Goal: Task Accomplishment & Management: Manage account settings

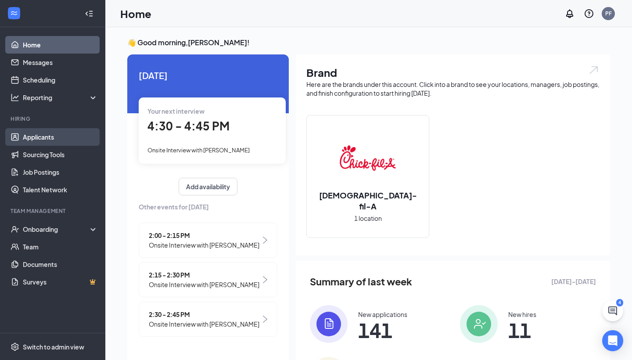
click at [43, 132] on link "Applicants" at bounding box center [60, 137] width 75 height 18
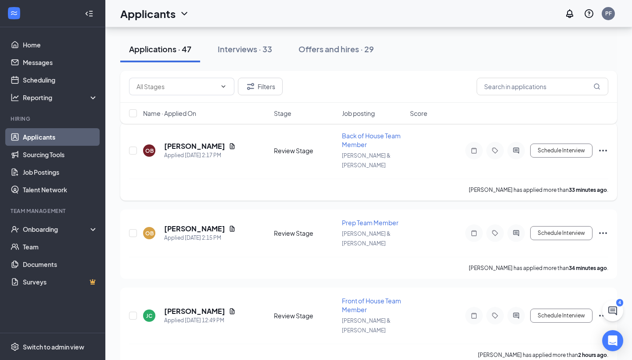
scroll to position [57, 0]
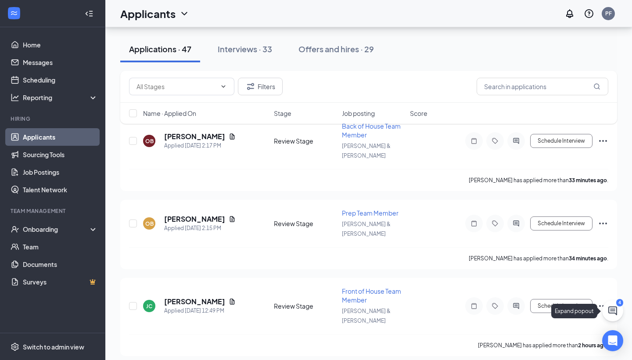
click at [610, 311] on icon "ChatActive" at bounding box center [612, 310] width 11 height 11
click at [473, 348] on div "4" at bounding box center [467, 349] width 11 height 11
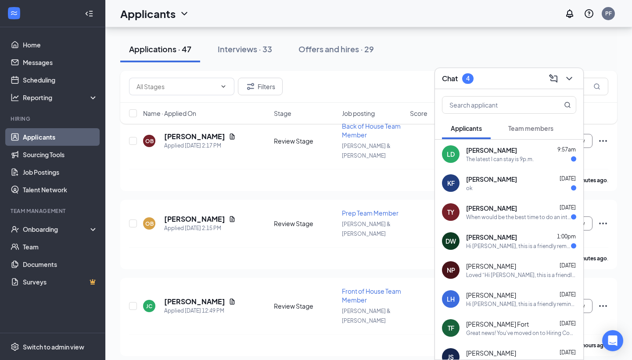
click at [515, 162] on div "The latest I can stay is 9p.m." at bounding box center [500, 158] width 68 height 7
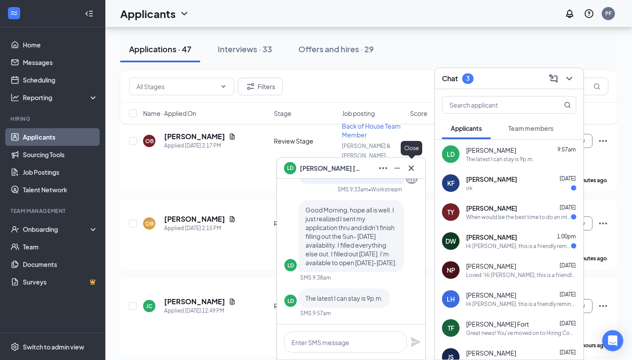
click at [413, 166] on icon "Cross" at bounding box center [410, 167] width 5 height 5
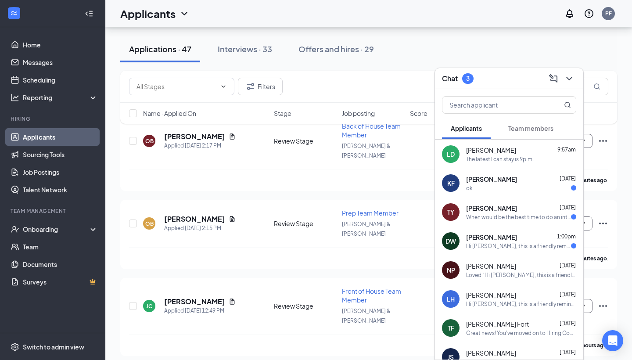
click at [487, 182] on span "[PERSON_NAME]" at bounding box center [491, 179] width 51 height 9
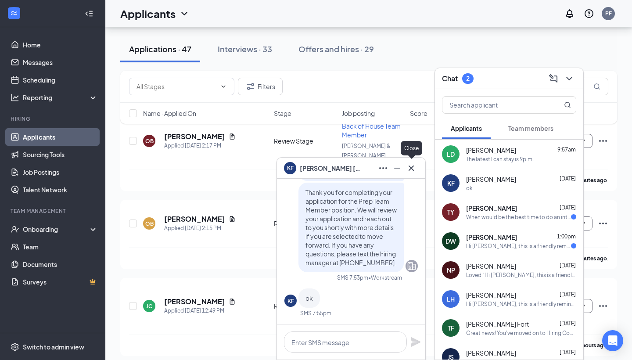
click at [411, 166] on icon "Cross" at bounding box center [411, 168] width 11 height 11
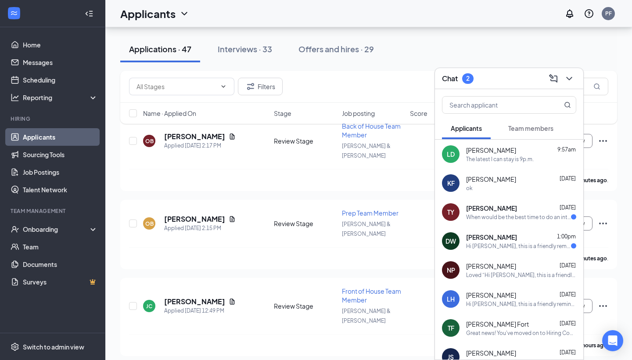
click at [489, 212] on div "[PERSON_NAME] [DATE] When would be the best time to do an interview?" at bounding box center [521, 212] width 110 height 17
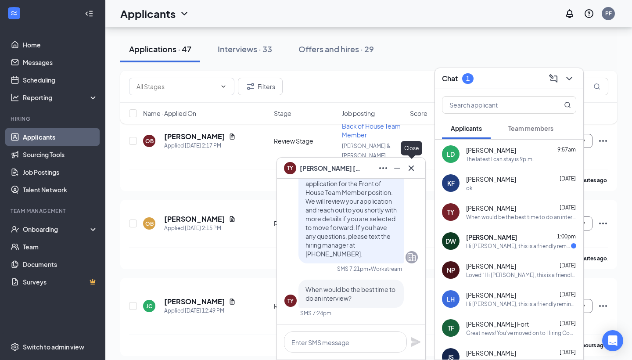
click at [411, 164] on icon "Cross" at bounding box center [411, 168] width 11 height 11
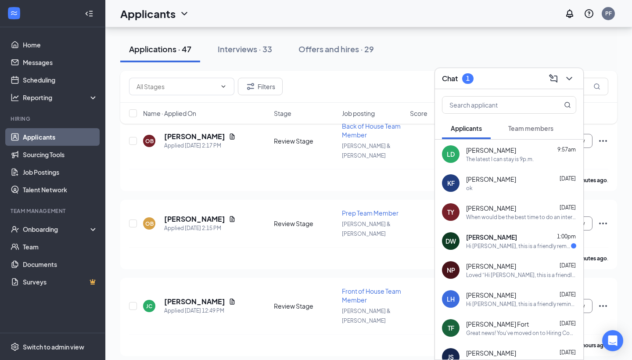
click at [501, 244] on div "Hi [PERSON_NAME], this is a friendly reminder. Your interview with [DEMOGRAPHIC…" at bounding box center [518, 245] width 105 height 7
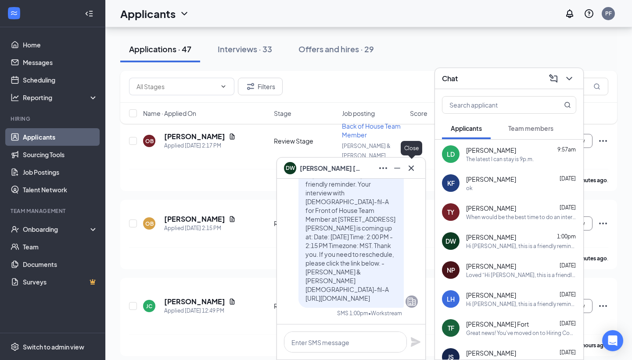
click at [414, 163] on icon "Cross" at bounding box center [411, 168] width 11 height 11
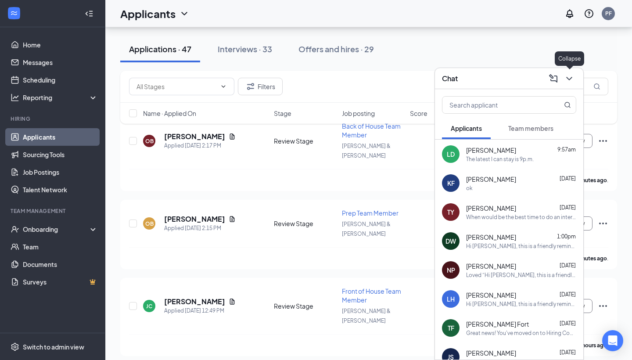
click at [569, 82] on icon "ChevronDown" at bounding box center [569, 78] width 11 height 11
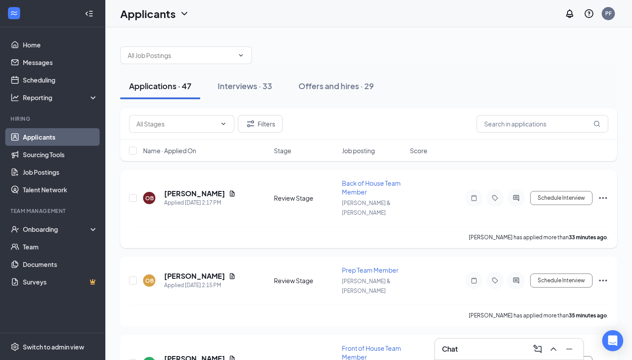
scroll to position [0, 0]
click at [184, 189] on h5 "[PERSON_NAME]" at bounding box center [194, 194] width 61 height 10
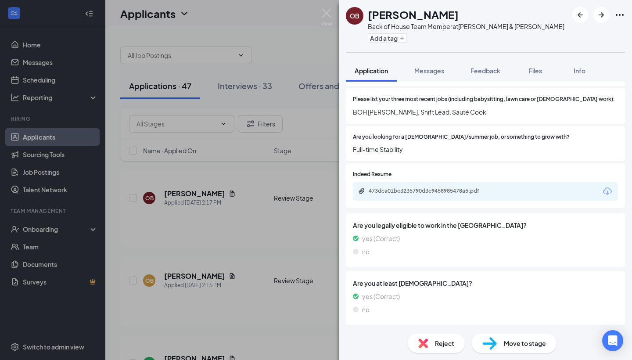
scroll to position [193, 0]
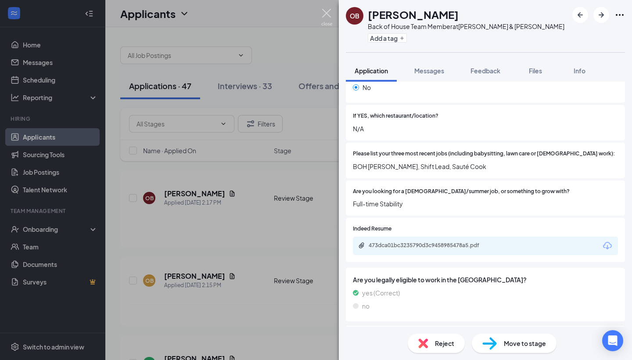
click at [326, 12] on img at bounding box center [326, 17] width 11 height 17
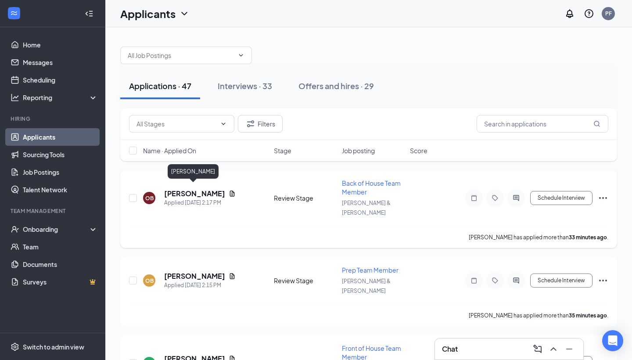
click at [191, 189] on h5 "[PERSON_NAME]" at bounding box center [194, 194] width 61 height 10
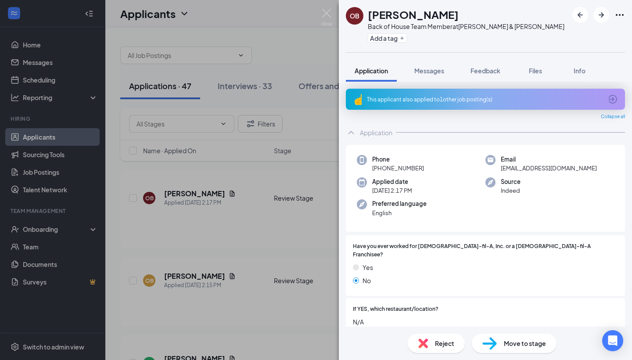
click at [471, 104] on div "This applicant also applied to 1 other job posting(s)" at bounding box center [485, 99] width 279 height 21
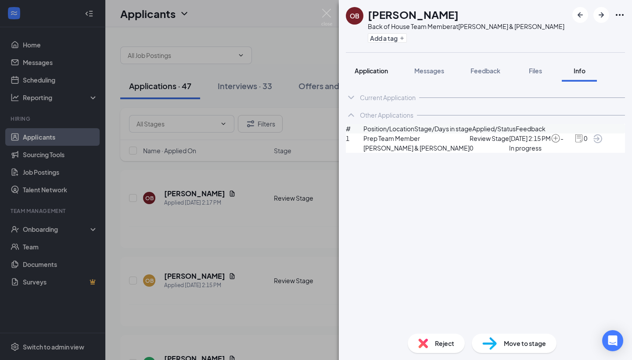
click at [372, 70] on span "Application" at bounding box center [370, 71] width 33 height 8
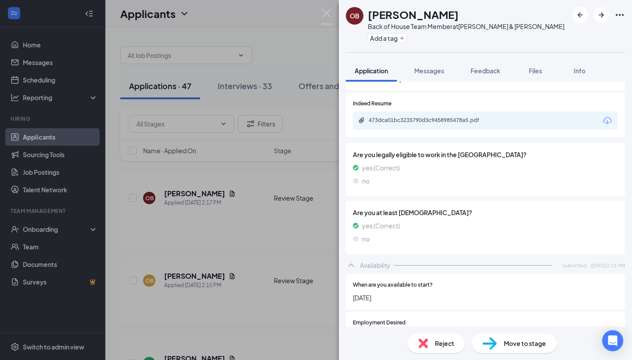
scroll to position [239, 0]
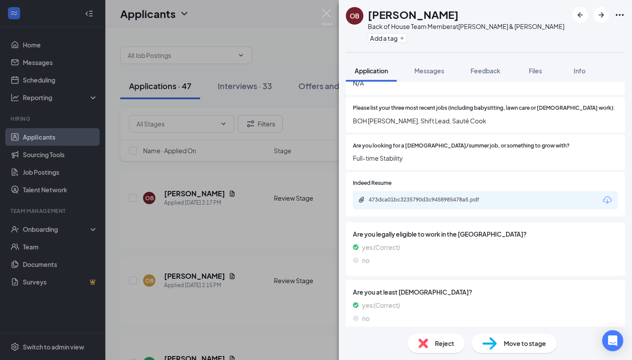
click at [611, 195] on icon "Download" at bounding box center [607, 200] width 11 height 11
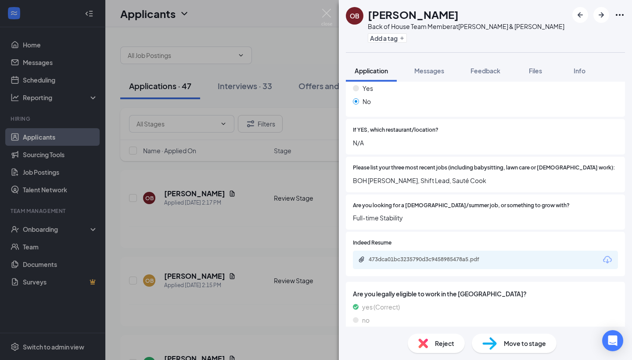
scroll to position [138, 0]
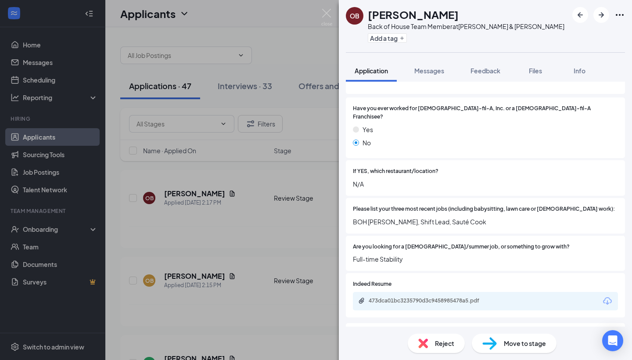
click at [493, 347] on img at bounding box center [489, 343] width 14 height 13
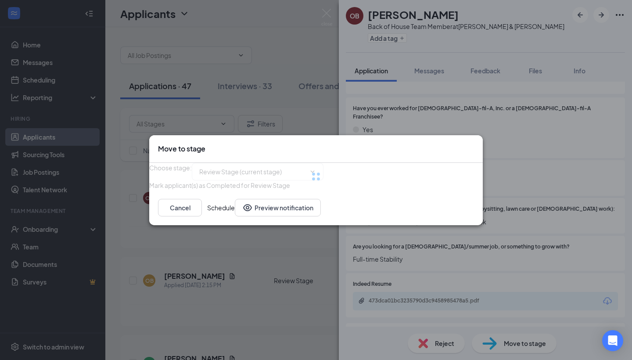
type input "Onsite Interview (next stage)"
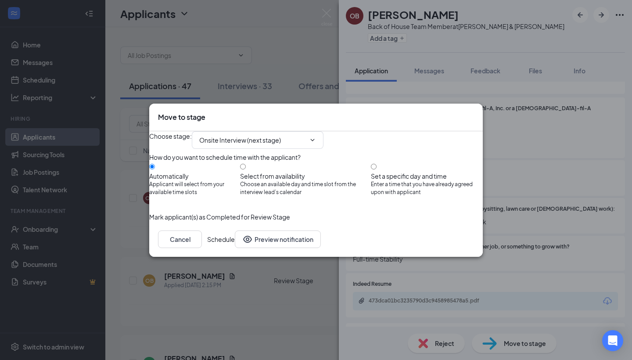
click at [235, 248] on button "Schedule" at bounding box center [221, 239] width 28 height 18
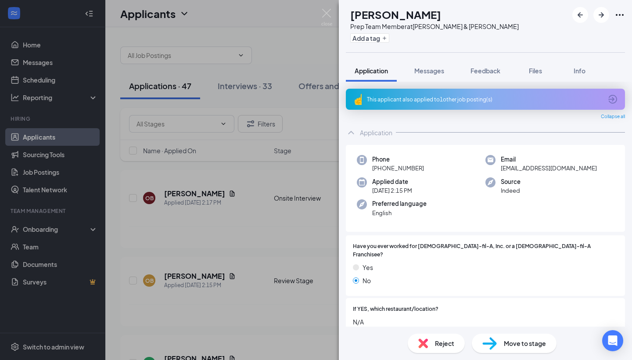
click at [427, 346] on img at bounding box center [423, 343] width 10 height 10
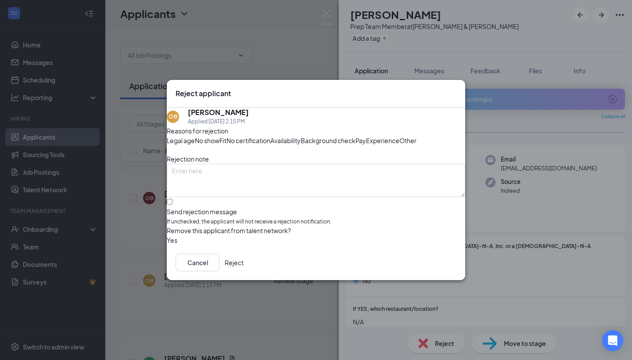
click at [243, 271] on button "Reject" at bounding box center [234, 263] width 19 height 18
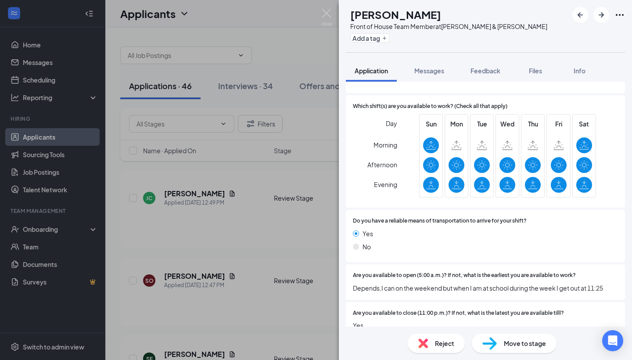
scroll to position [576, 0]
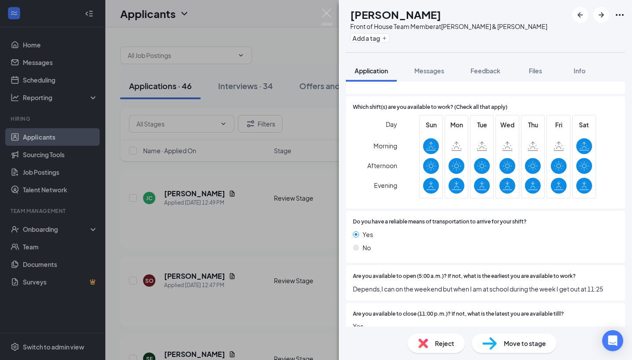
click at [491, 340] on img at bounding box center [489, 343] width 14 height 13
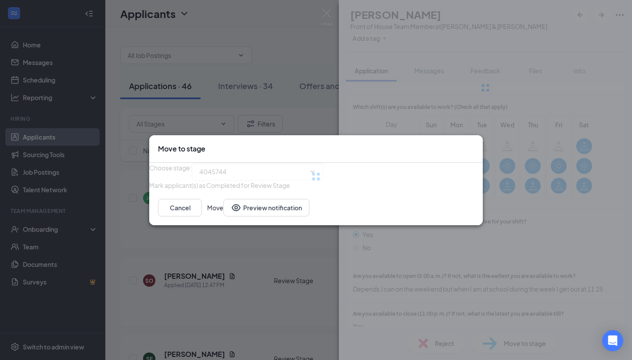
scroll to position [573, 0]
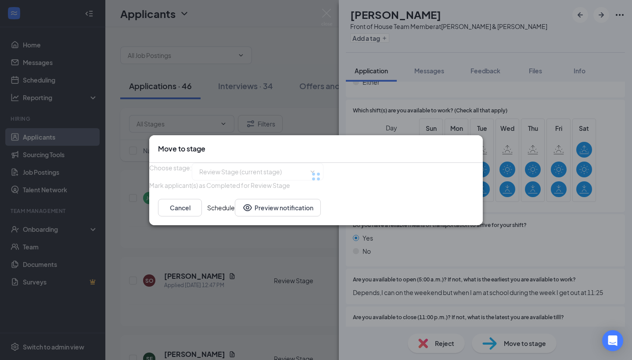
type input "Onsite Interview (next stage)"
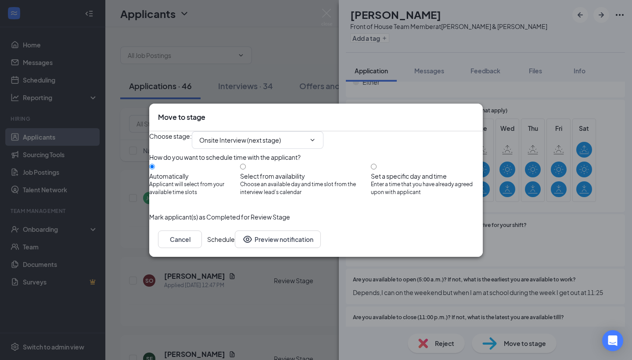
click at [235, 248] on button "Schedule" at bounding box center [221, 239] width 28 height 18
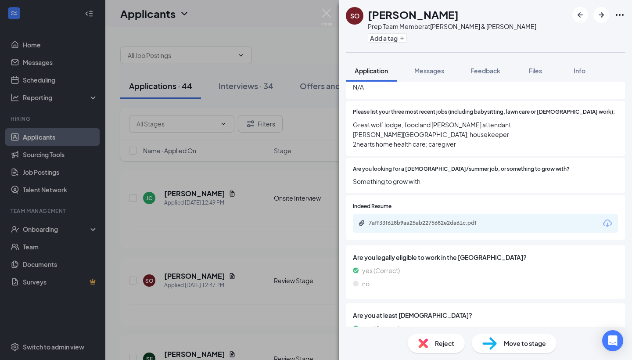
scroll to position [215, 0]
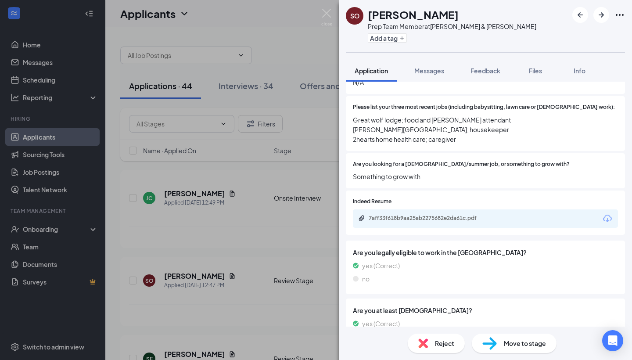
click at [609, 213] on icon "Download" at bounding box center [607, 218] width 11 height 11
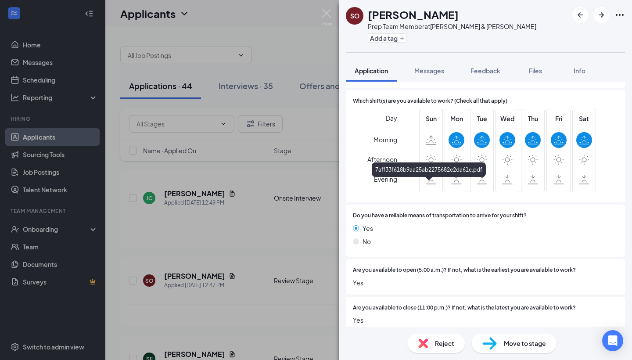
scroll to position [596, 0]
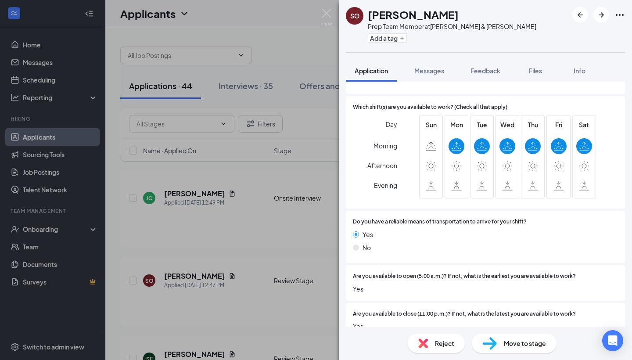
click at [428, 344] on div "Reject" at bounding box center [436, 342] width 57 height 19
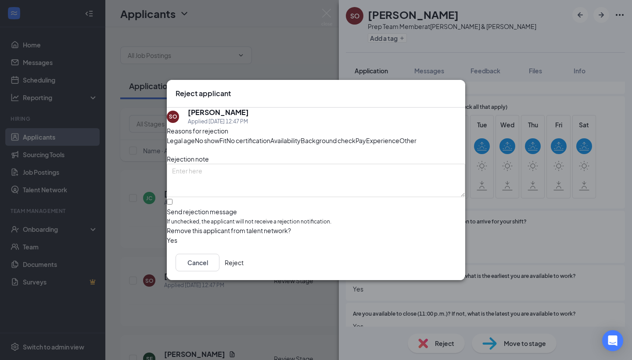
click at [243, 271] on button "Reject" at bounding box center [234, 263] width 19 height 18
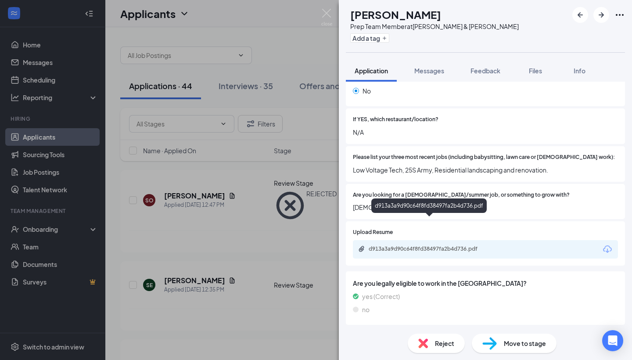
scroll to position [154, 0]
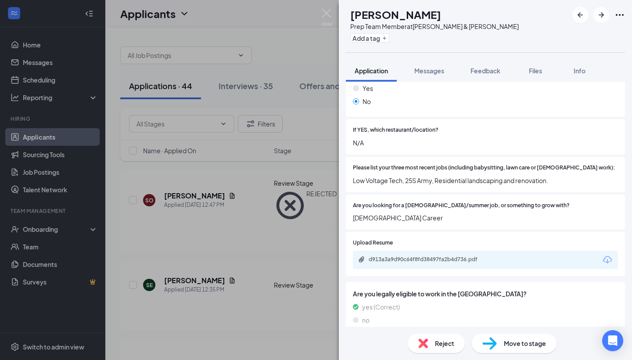
click at [426, 341] on img at bounding box center [423, 343] width 10 height 10
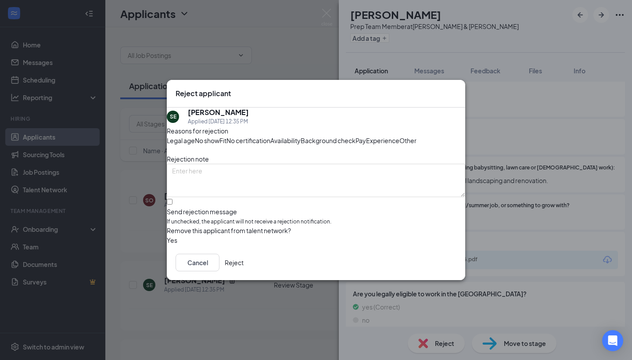
click at [243, 271] on button "Reject" at bounding box center [234, 263] width 19 height 18
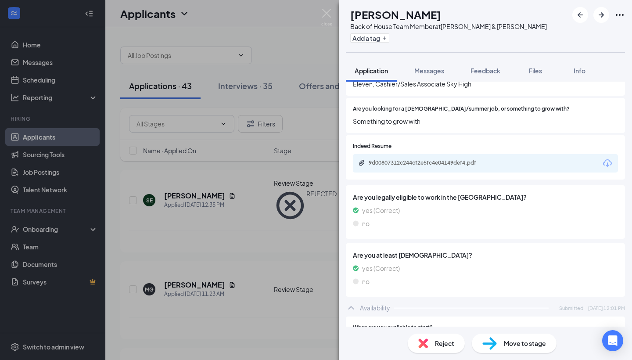
scroll to position [268, 0]
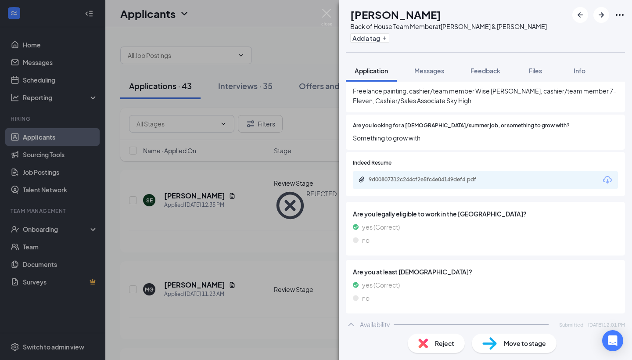
click at [608, 171] on div "9d00807312c244cf2e5fc4e04149def4.pdf" at bounding box center [485, 180] width 265 height 18
click at [607, 175] on icon "Download" at bounding box center [607, 180] width 11 height 11
click at [430, 345] on div "Reject" at bounding box center [436, 342] width 57 height 19
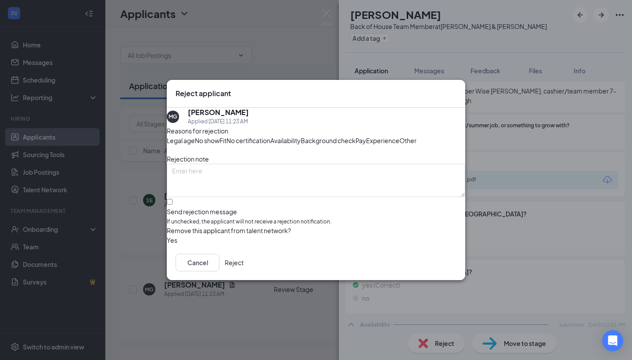
click at [243, 271] on button "Reject" at bounding box center [234, 263] width 19 height 18
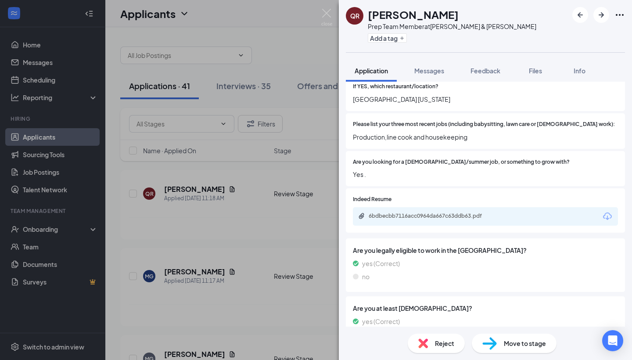
scroll to position [190, 0]
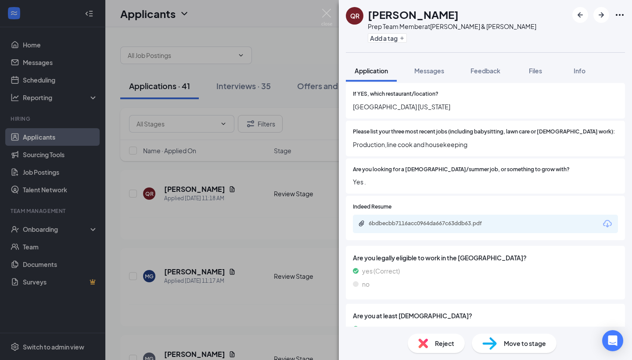
click at [608, 218] on icon "Download" at bounding box center [607, 223] width 11 height 11
click at [429, 350] on div "Reject" at bounding box center [436, 342] width 57 height 19
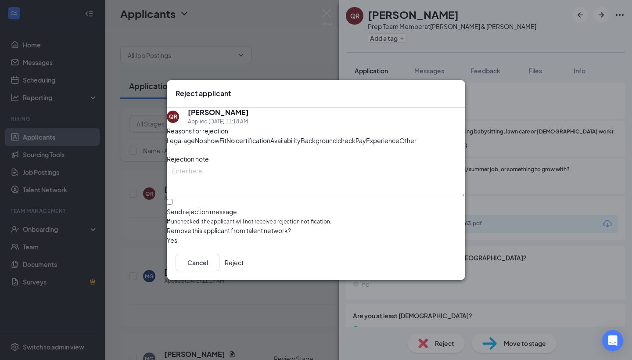
click at [243, 271] on button "Reject" at bounding box center [234, 263] width 19 height 18
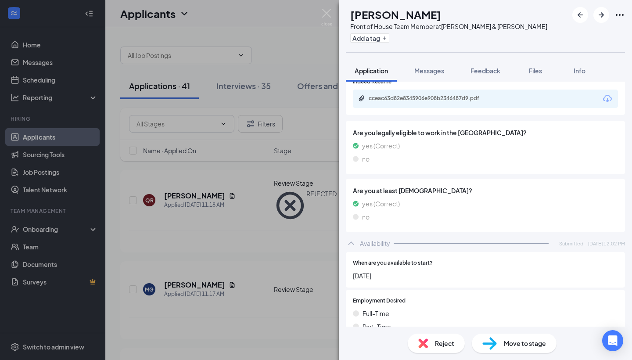
scroll to position [342, 0]
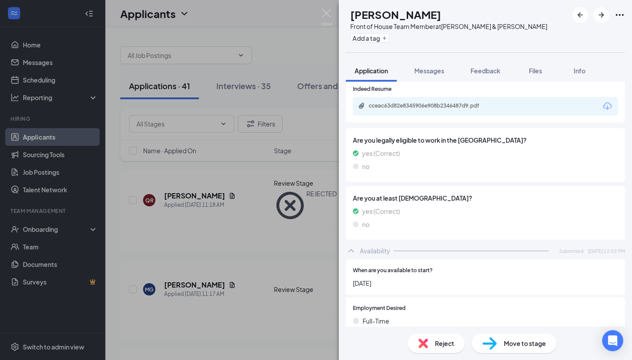
click at [610, 101] on icon "Download" at bounding box center [607, 106] width 11 height 11
click at [419, 335] on div "Reject" at bounding box center [436, 342] width 57 height 19
click at [419, 347] on div "Reject applicant MG [PERSON_NAME] Applied [DATE] 11:17 AM Reasons for rejection…" at bounding box center [316, 180] width 632 height 360
click at [418, 340] on img at bounding box center [423, 343] width 10 height 10
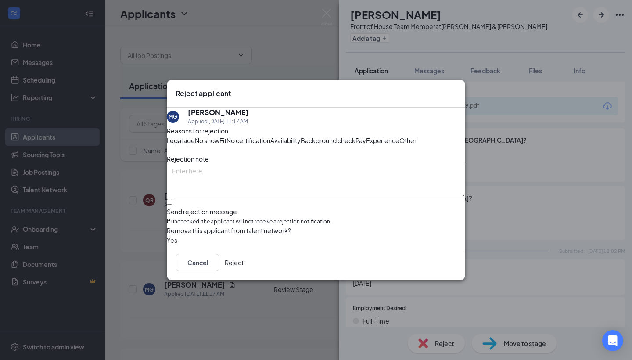
click at [243, 271] on button "Reject" at bounding box center [234, 263] width 19 height 18
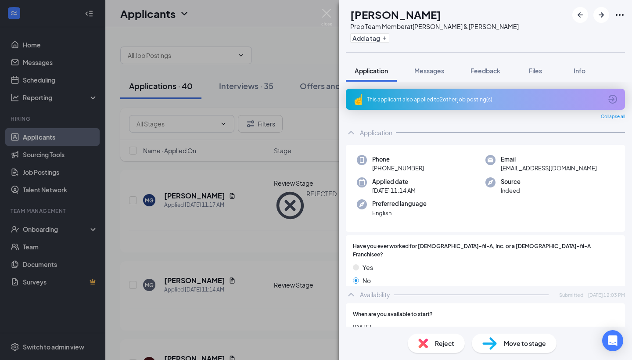
click at [423, 344] on img at bounding box center [423, 343] width 10 height 10
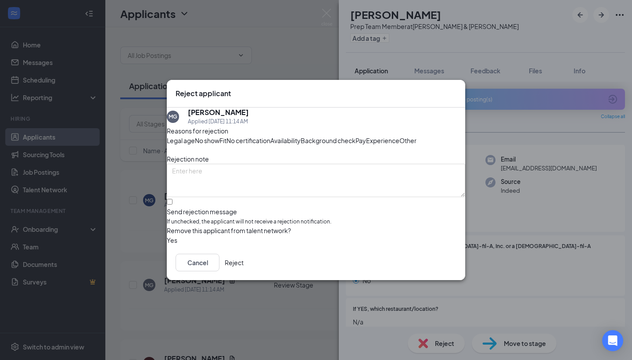
click at [243, 271] on button "Reject" at bounding box center [234, 263] width 19 height 18
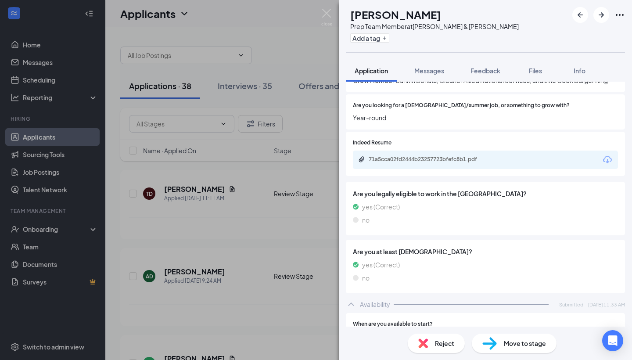
scroll to position [118, 0]
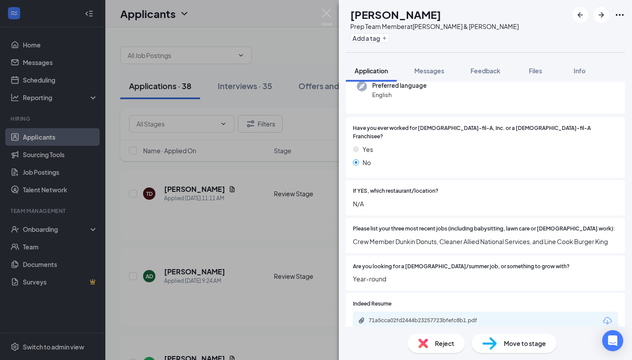
click at [602, 315] on icon "Download" at bounding box center [607, 320] width 11 height 11
click at [435, 341] on span "Reject" at bounding box center [444, 343] width 19 height 10
click at [424, 345] on div "Reject applicant TD [PERSON_NAME] Applied [DATE] 11:11 AM Reasons for rejection…" at bounding box center [316, 180] width 632 height 360
click at [424, 352] on div "Reject" at bounding box center [436, 342] width 57 height 19
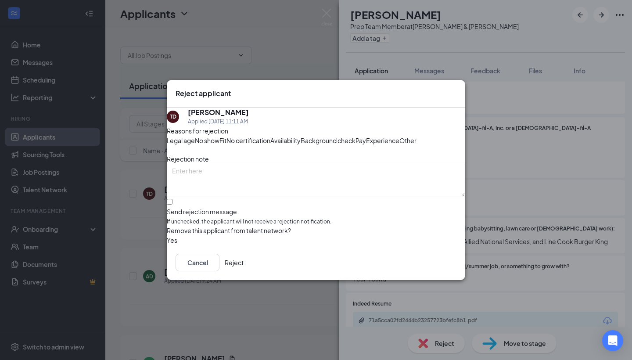
click at [243, 271] on button "Reject" at bounding box center [234, 263] width 19 height 18
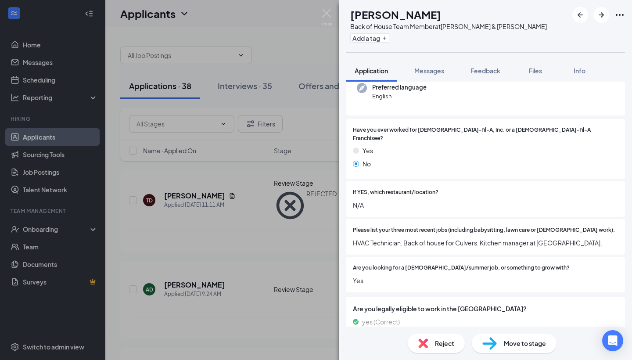
scroll to position [108, 0]
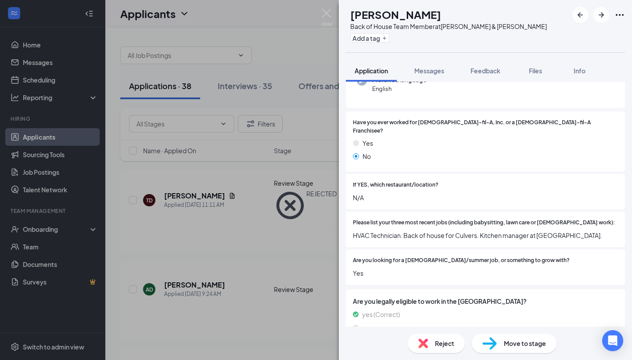
click at [418, 346] on img at bounding box center [423, 343] width 10 height 10
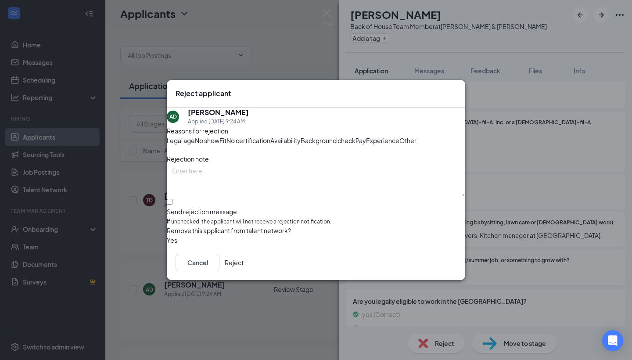
click at [243, 271] on button "Reject" at bounding box center [234, 263] width 19 height 18
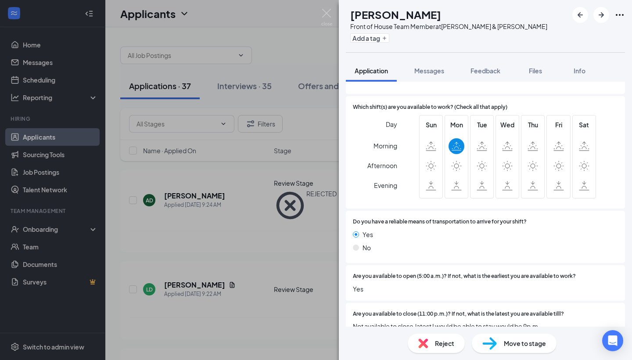
scroll to position [586, 0]
click at [422, 338] on img at bounding box center [423, 343] width 10 height 10
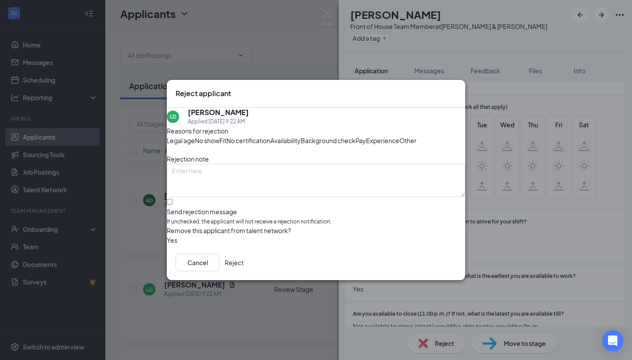
click at [243, 271] on button "Reject" at bounding box center [234, 263] width 19 height 18
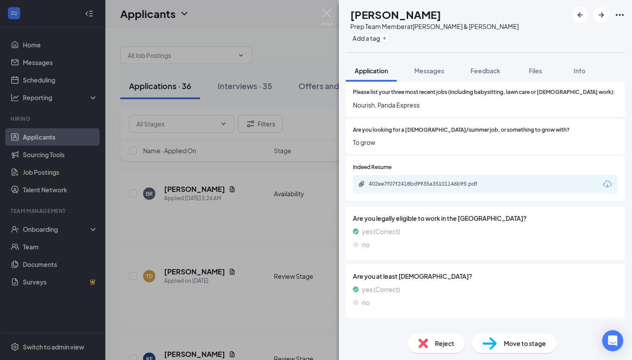
scroll to position [229, 0]
click at [431, 343] on div "Reject" at bounding box center [436, 342] width 57 height 19
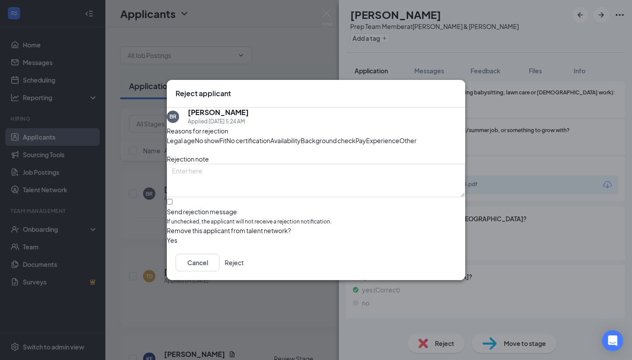
click at [243, 271] on button "Reject" at bounding box center [234, 263] width 19 height 18
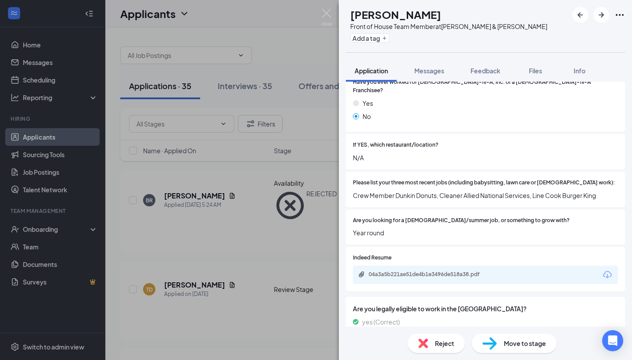
scroll to position [186, 0]
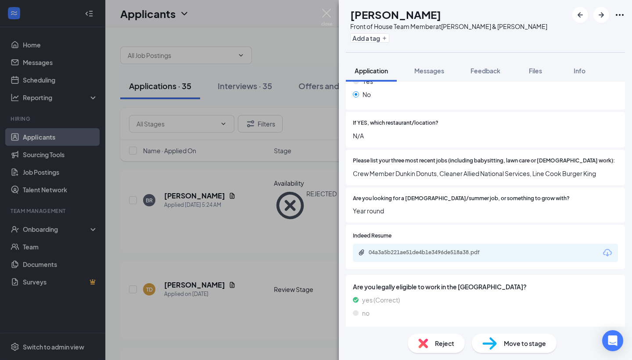
click at [610, 247] on icon "Download" at bounding box center [607, 252] width 11 height 11
click at [421, 345] on img at bounding box center [423, 343] width 10 height 10
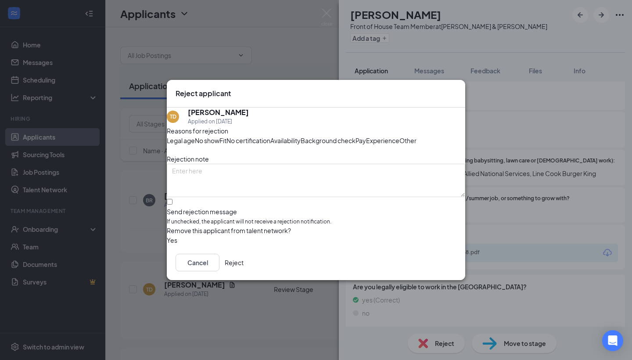
click at [243, 271] on button "Reject" at bounding box center [234, 263] width 19 height 18
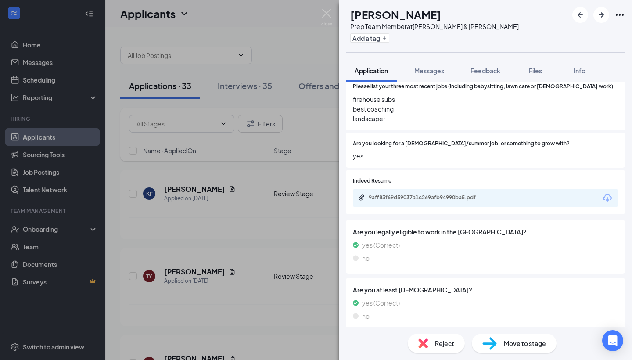
scroll to position [243, 0]
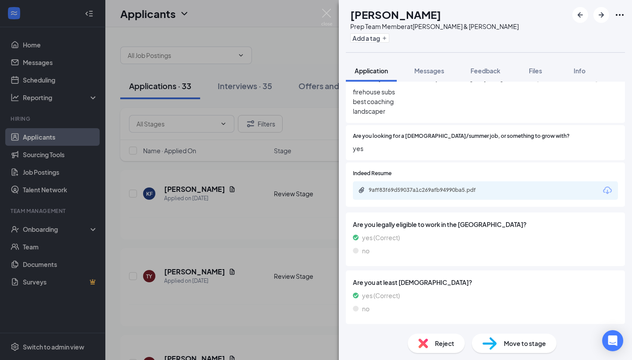
click at [610, 186] on icon "Download" at bounding box center [607, 189] width 9 height 7
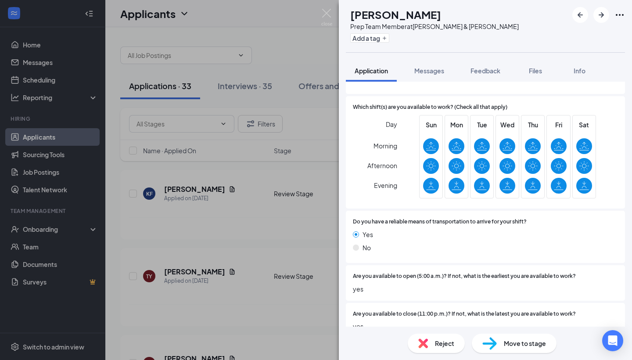
click at [421, 347] on img at bounding box center [423, 343] width 10 height 10
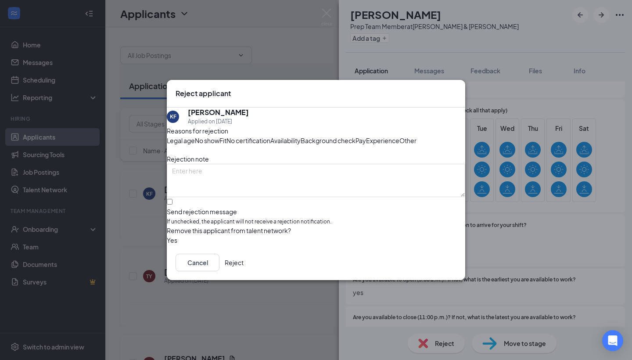
click at [243, 271] on button "Reject" at bounding box center [234, 263] width 19 height 18
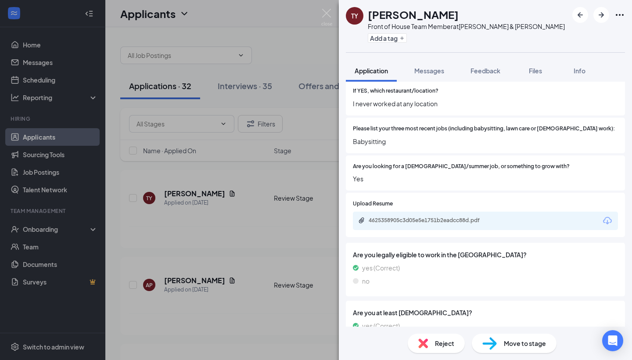
scroll to position [251, 0]
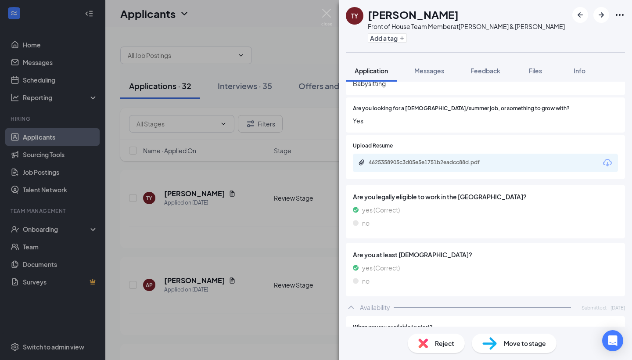
click at [609, 157] on icon "Download" at bounding box center [607, 162] width 11 height 11
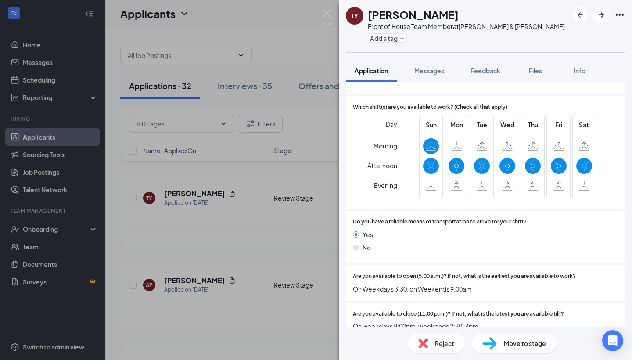
scroll to position [573, 0]
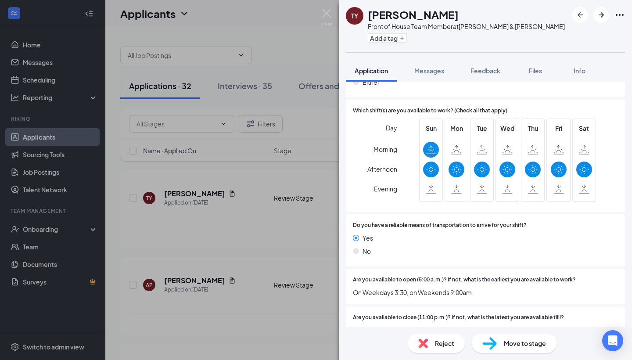
click at [424, 341] on img at bounding box center [423, 343] width 10 height 10
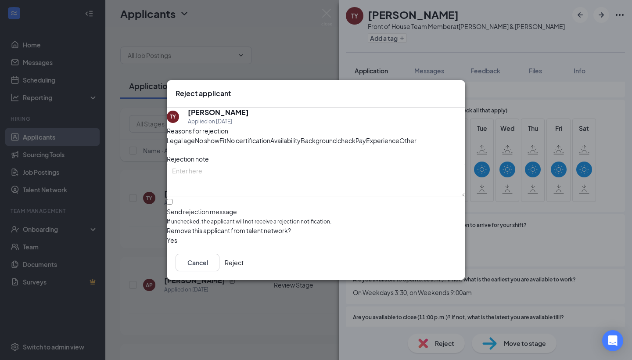
click at [243, 271] on button "Reject" at bounding box center [234, 263] width 19 height 18
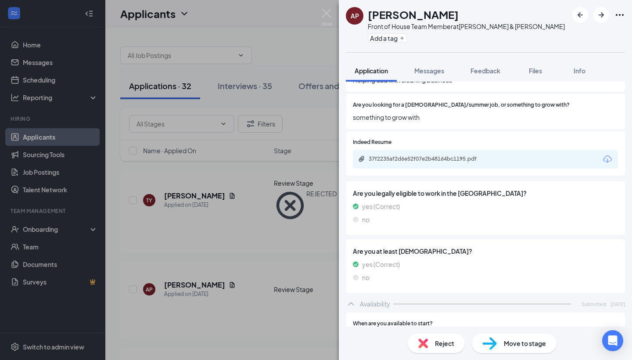
scroll to position [275, 0]
click at [608, 153] on icon "Download" at bounding box center [607, 158] width 11 height 11
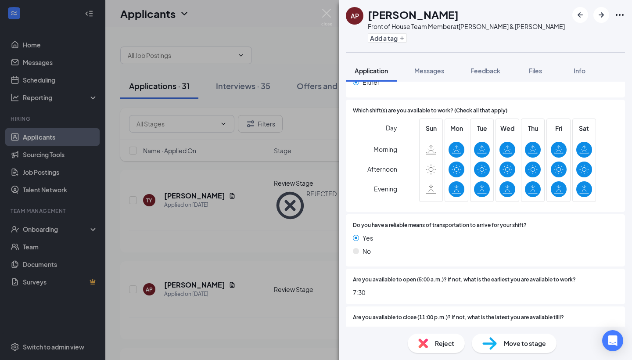
click at [432, 340] on div "Reject" at bounding box center [436, 342] width 57 height 19
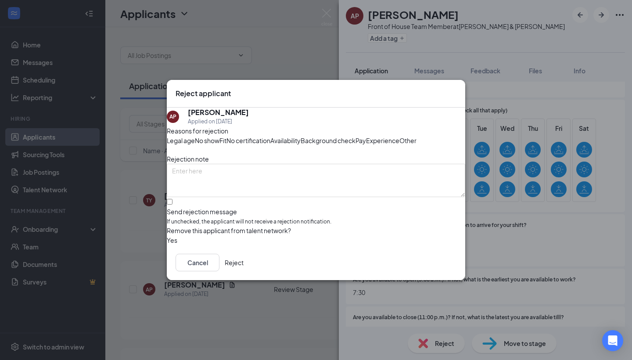
click at [243, 271] on button "Reject" at bounding box center [234, 263] width 19 height 18
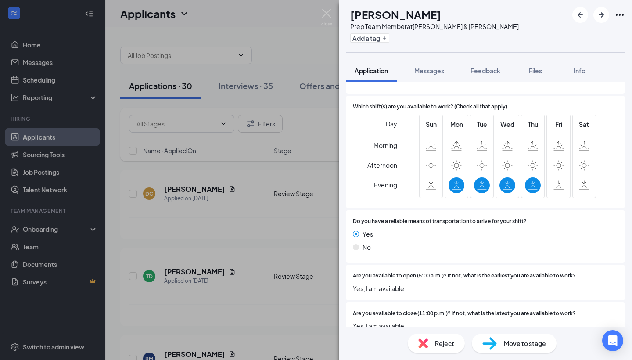
scroll to position [601, 0]
click at [422, 342] on img at bounding box center [423, 343] width 10 height 10
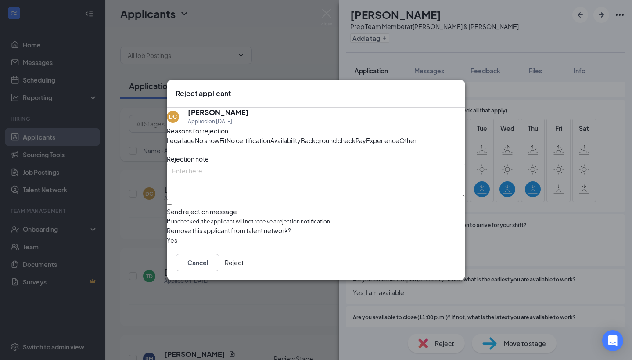
click at [243, 271] on button "Reject" at bounding box center [234, 263] width 19 height 18
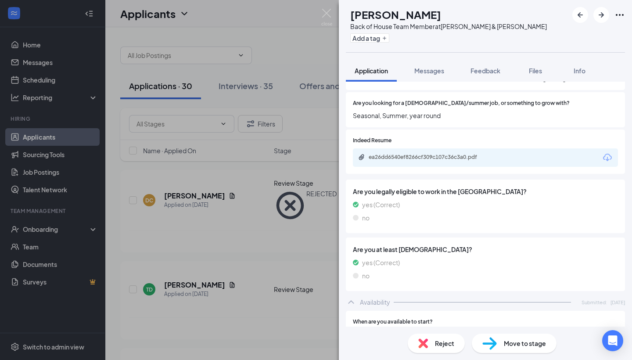
scroll to position [280, 0]
click at [608, 154] on icon "Download" at bounding box center [607, 159] width 11 height 11
click at [420, 339] on img at bounding box center [423, 343] width 10 height 10
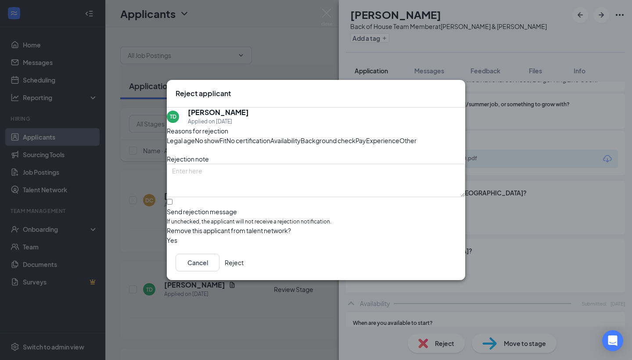
click at [243, 271] on button "Reject" at bounding box center [234, 263] width 19 height 18
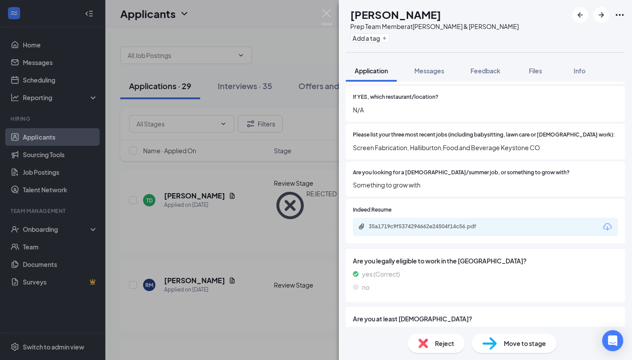
scroll to position [210, 0]
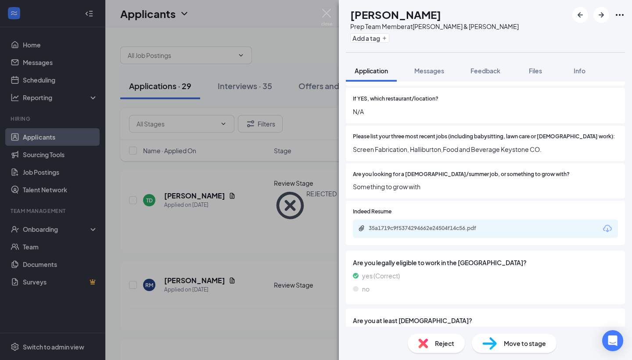
click at [608, 225] on icon "Download" at bounding box center [607, 228] width 9 height 7
click at [425, 336] on div "Reject" at bounding box center [436, 342] width 57 height 19
click at [422, 345] on div "Reject applicant [PERSON_NAME] [PERSON_NAME] Applied on [DATE] Reasons for reje…" at bounding box center [316, 180] width 632 height 360
click at [429, 344] on div "Reject" at bounding box center [436, 342] width 57 height 19
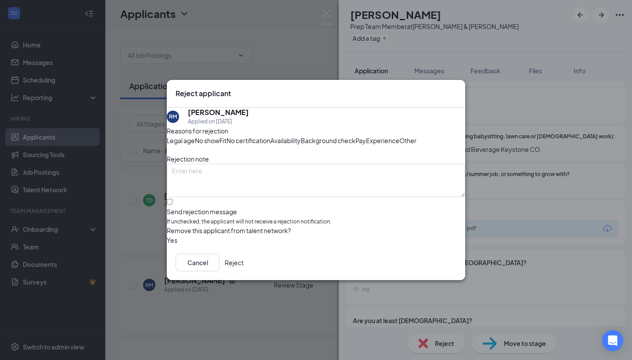
click at [243, 271] on button "Reject" at bounding box center [234, 263] width 19 height 18
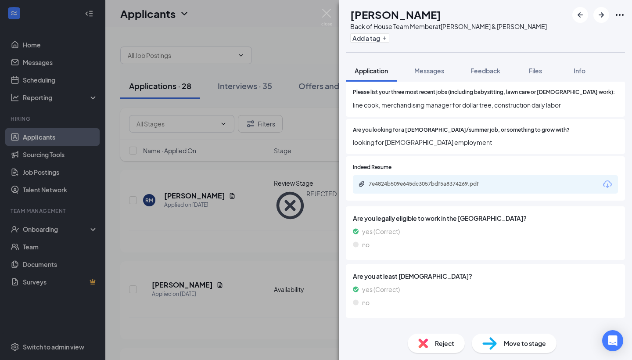
scroll to position [229, 0]
click at [429, 347] on div "Reject" at bounding box center [436, 342] width 57 height 19
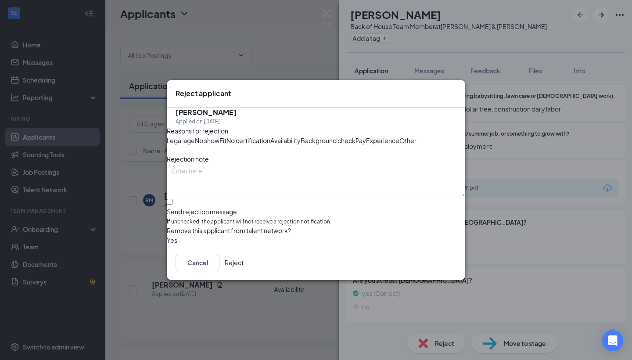
click at [243, 271] on button "Reject" at bounding box center [234, 263] width 19 height 18
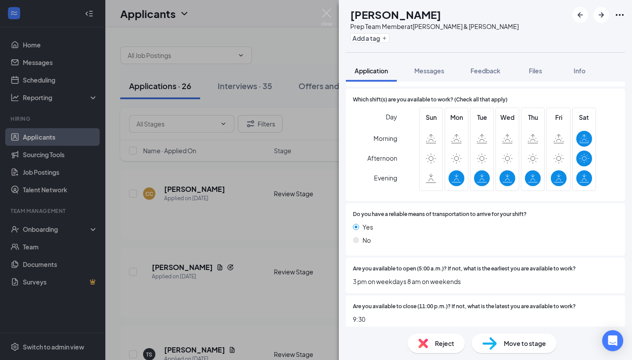
scroll to position [529, 0]
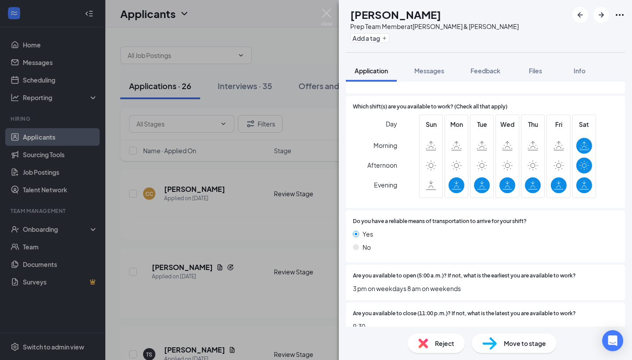
click at [437, 345] on span "Reject" at bounding box center [444, 343] width 19 height 10
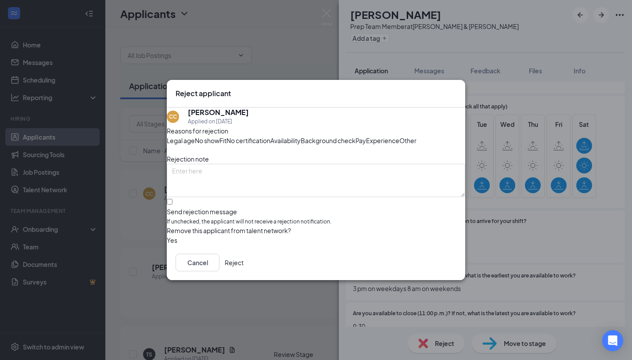
click at [243, 271] on button "Reject" at bounding box center [234, 263] width 19 height 18
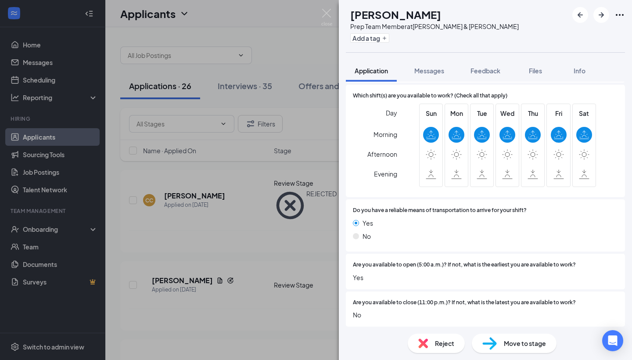
scroll to position [601, 0]
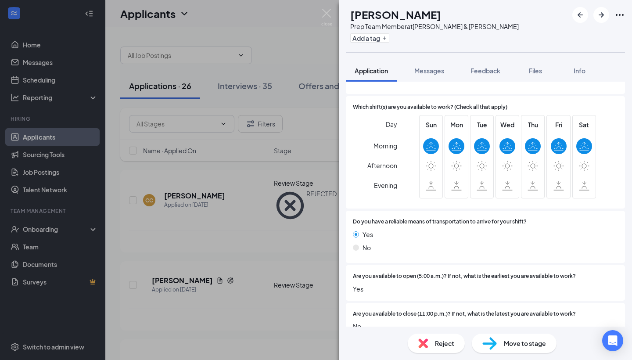
click at [425, 343] on img at bounding box center [423, 343] width 10 height 10
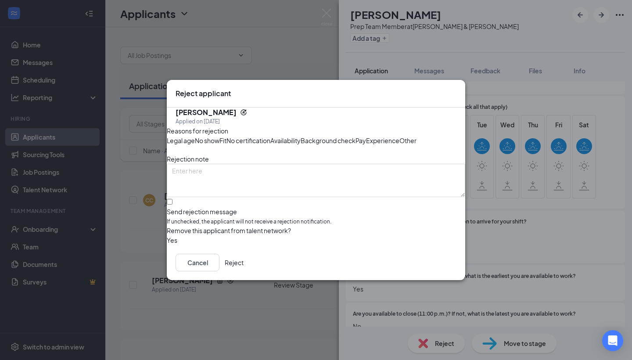
click at [243, 271] on button "Reject" at bounding box center [234, 263] width 19 height 18
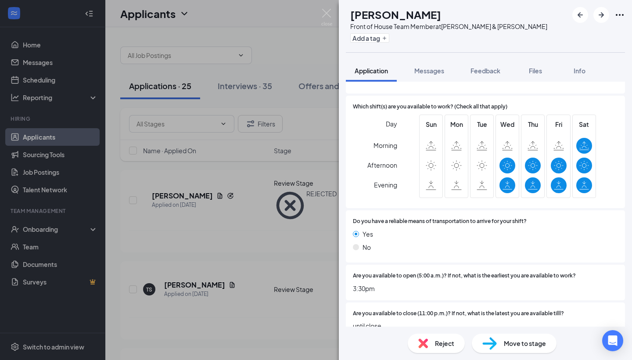
scroll to position [576, 0]
click at [420, 341] on img at bounding box center [423, 343] width 10 height 10
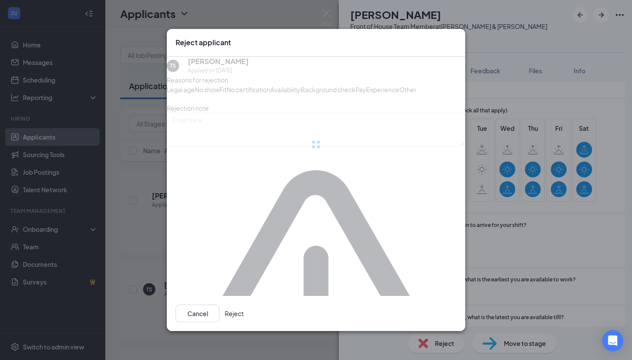
click at [243, 304] on button "Reject" at bounding box center [234, 313] width 19 height 18
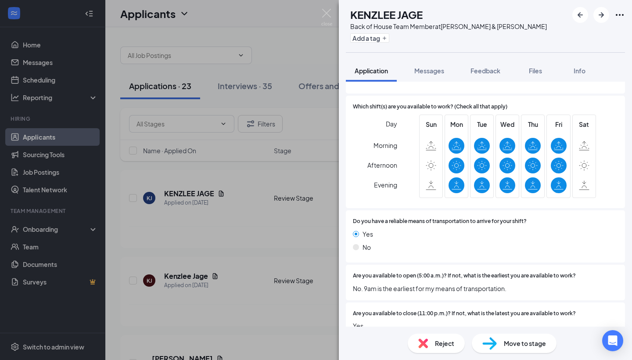
scroll to position [620, 0]
click at [428, 346] on div "Reject" at bounding box center [436, 342] width 57 height 19
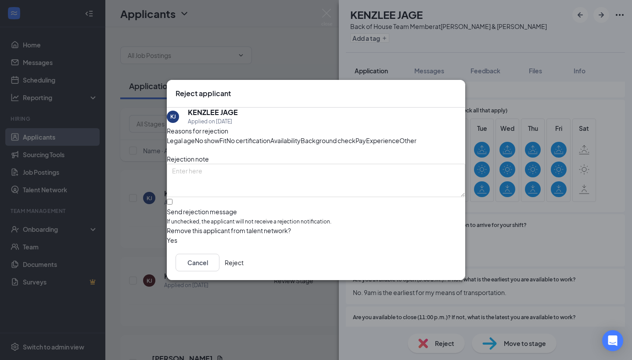
click at [243, 271] on button "Reject" at bounding box center [234, 263] width 19 height 18
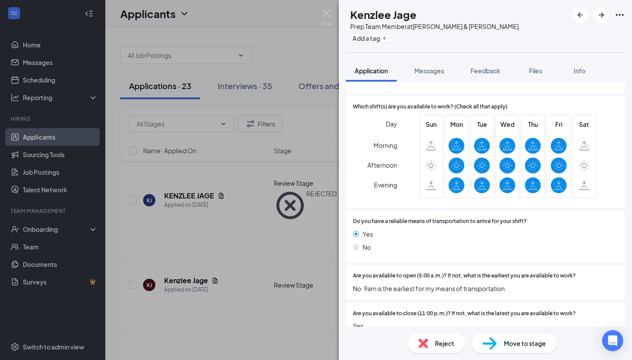
scroll to position [620, 0]
click at [429, 339] on div "Reject" at bounding box center [436, 342] width 57 height 19
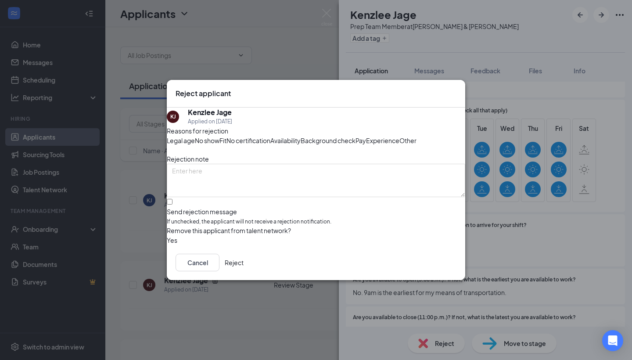
click at [243, 271] on button "Reject" at bounding box center [234, 263] width 19 height 18
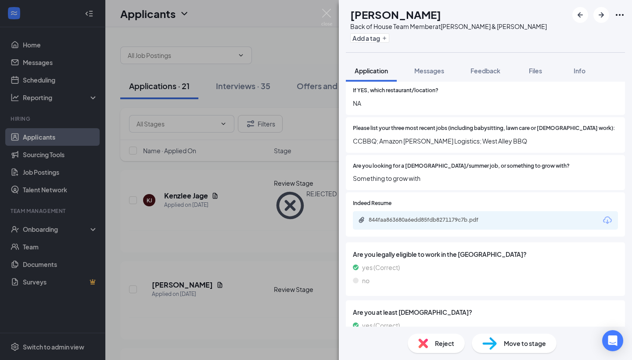
scroll to position [183, 0]
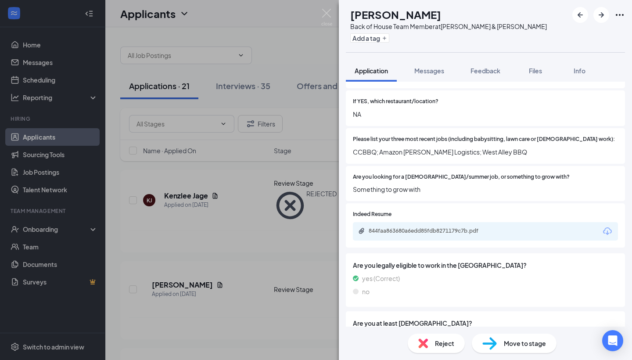
click at [609, 226] on icon "Download" at bounding box center [607, 231] width 11 height 11
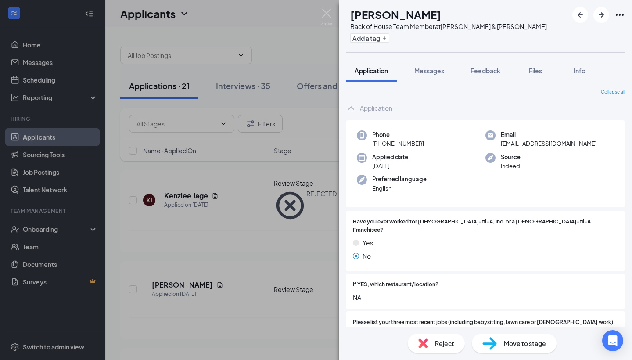
scroll to position [0, 0]
click at [499, 347] on div "Move to stage" at bounding box center [514, 342] width 85 height 19
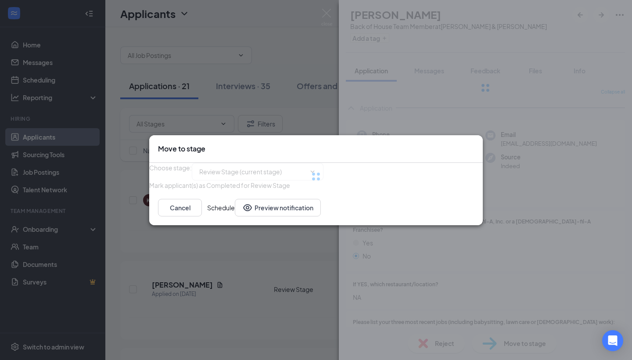
type input "Onsite Interview (next stage)"
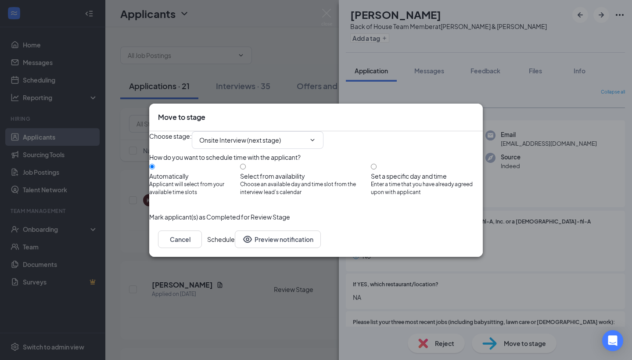
click at [235, 248] on button "Schedule" at bounding box center [221, 239] width 28 height 18
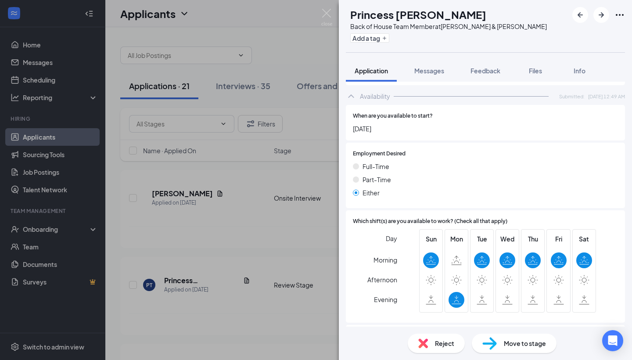
scroll to position [423, 0]
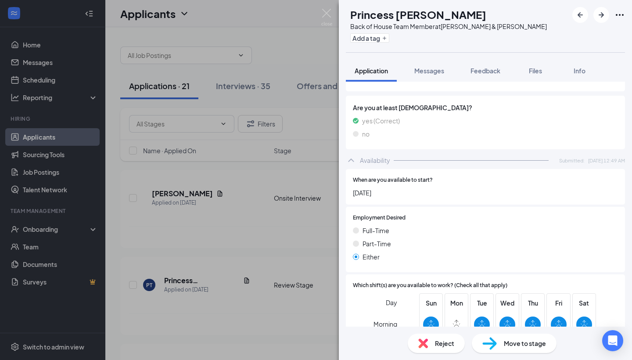
click at [430, 341] on div "Reject" at bounding box center [436, 342] width 57 height 19
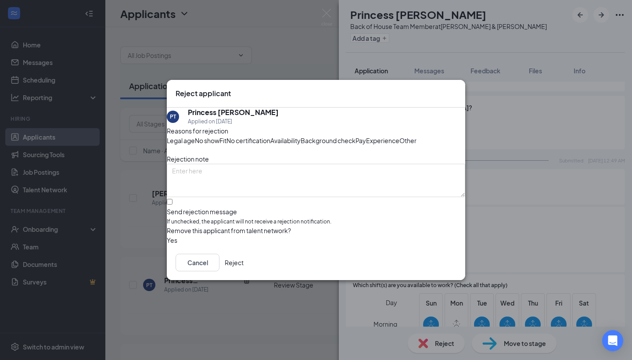
click at [243, 271] on button "Reject" at bounding box center [234, 263] width 19 height 18
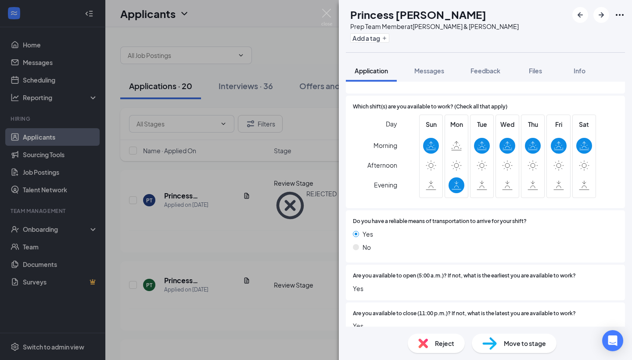
scroll to position [601, 0]
click at [426, 343] on img at bounding box center [423, 343] width 10 height 10
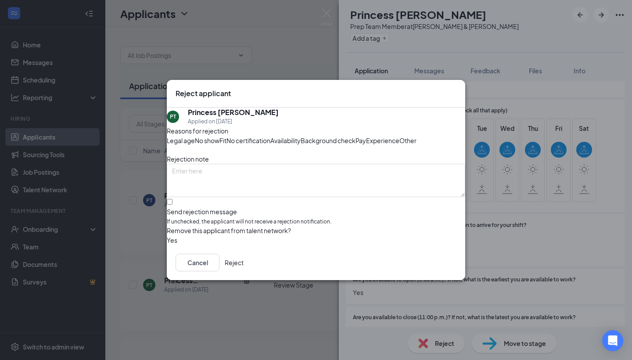
click at [243, 271] on button "Reject" at bounding box center [234, 263] width 19 height 18
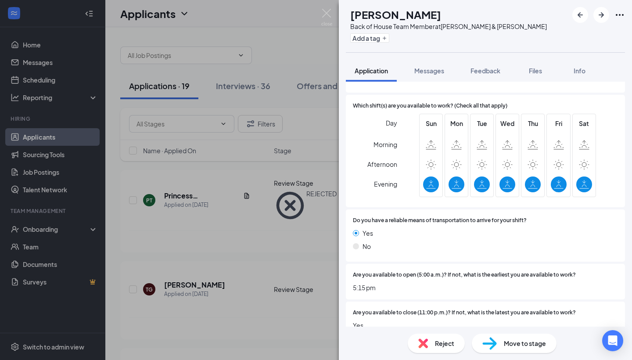
scroll to position [548, 0]
click at [433, 344] on div "Reject" at bounding box center [436, 342] width 57 height 19
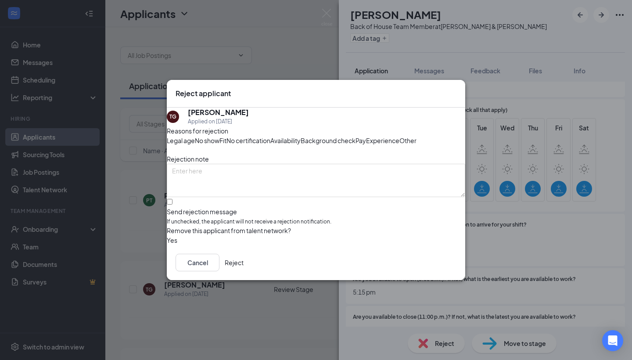
click at [243, 271] on button "Reject" at bounding box center [234, 263] width 19 height 18
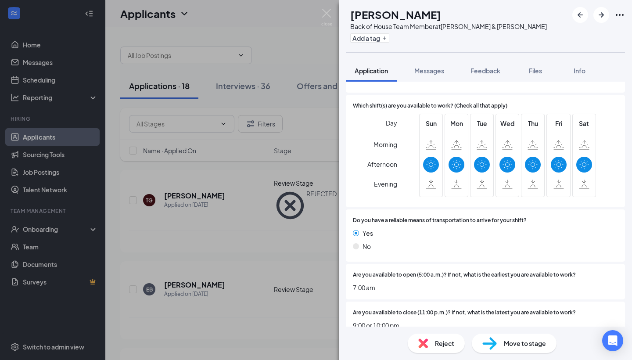
scroll to position [529, 0]
click at [434, 345] on div "Reject" at bounding box center [436, 342] width 57 height 19
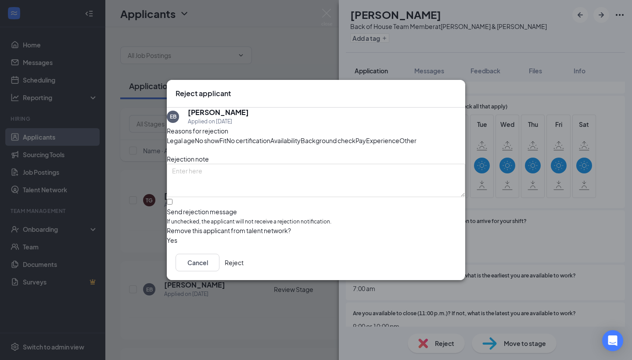
click at [243, 271] on button "Reject" at bounding box center [234, 263] width 19 height 18
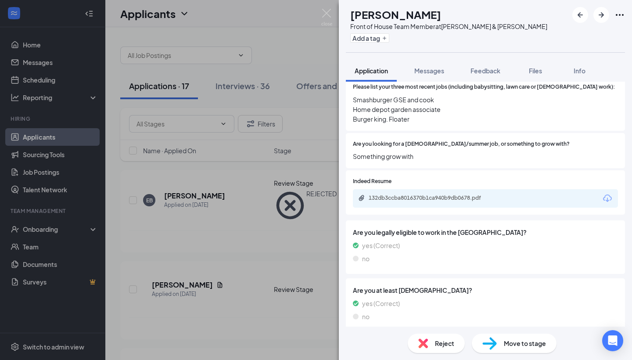
scroll to position [205, 0]
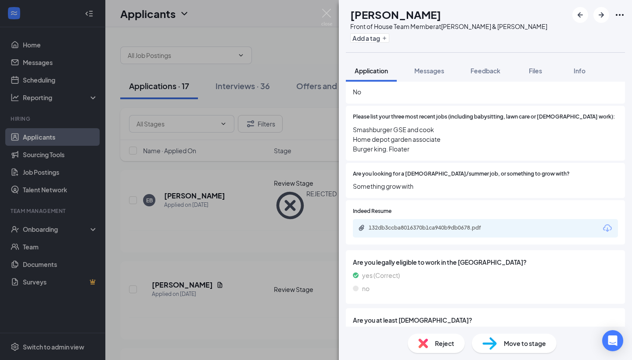
click at [605, 223] on icon "Download" at bounding box center [607, 228] width 11 height 11
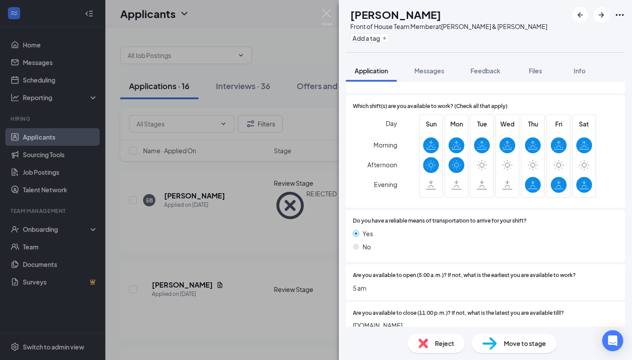
scroll to position [596, 0]
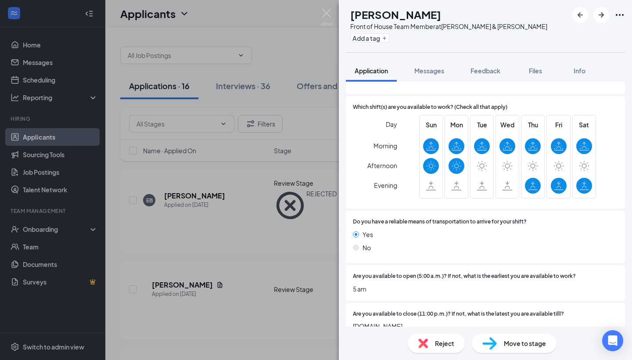
click at [425, 341] on img at bounding box center [423, 343] width 10 height 10
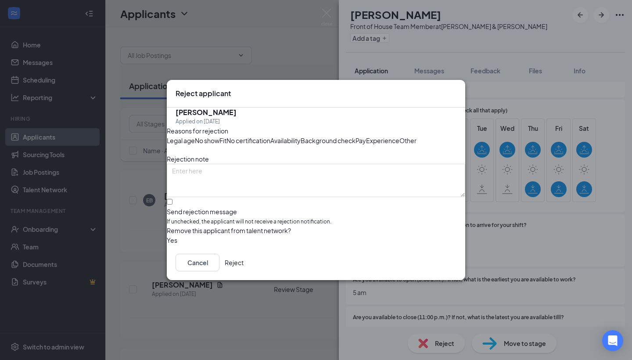
click at [243, 271] on button "Reject" at bounding box center [234, 263] width 19 height 18
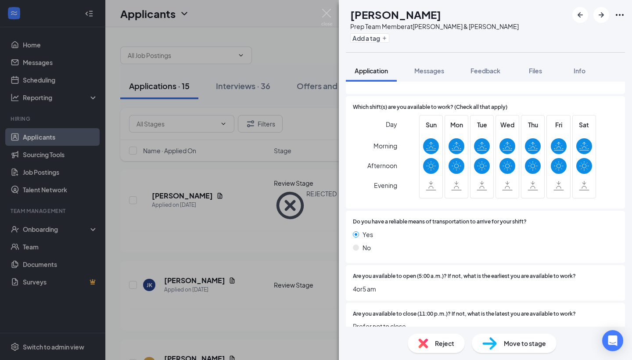
scroll to position [593, 0]
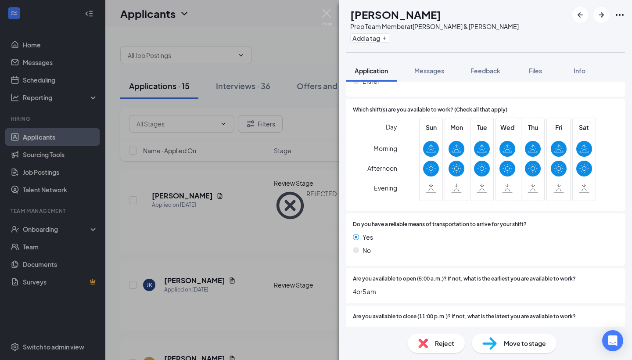
click at [427, 348] on div "Reject" at bounding box center [436, 342] width 57 height 19
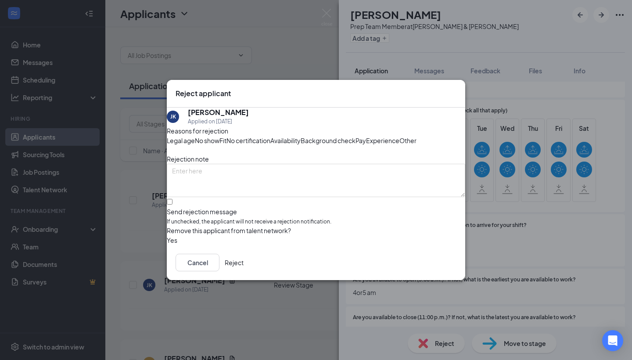
click at [243, 271] on button "Reject" at bounding box center [234, 263] width 19 height 18
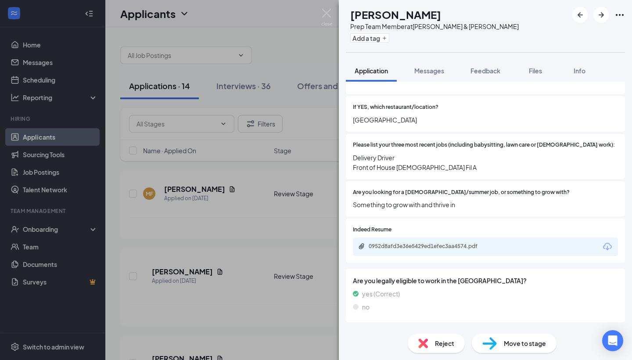
scroll to position [206, 0]
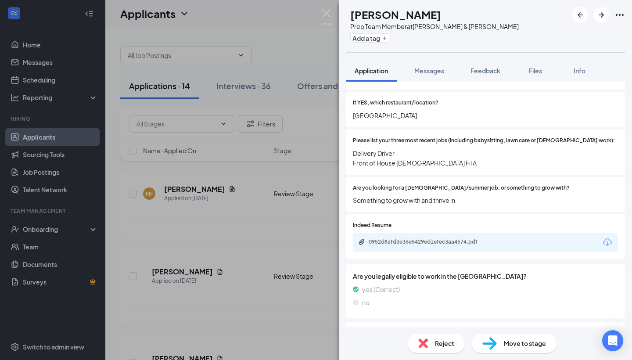
click at [608, 238] on icon "Download" at bounding box center [607, 241] width 9 height 7
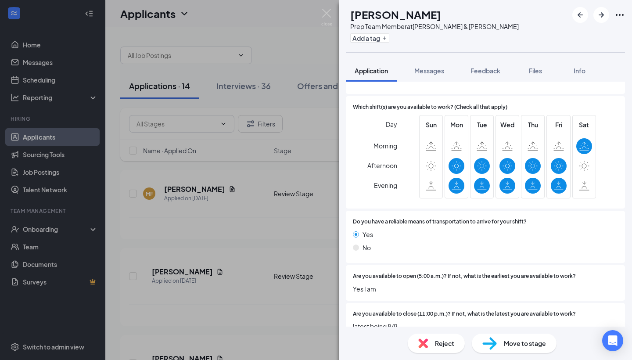
click at [425, 345] on img at bounding box center [423, 343] width 10 height 10
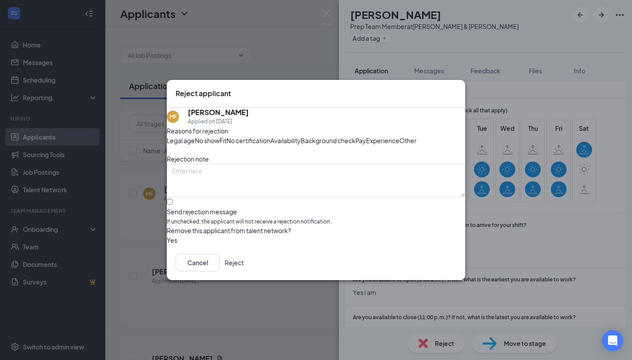
click at [243, 271] on button "Reject" at bounding box center [234, 263] width 19 height 18
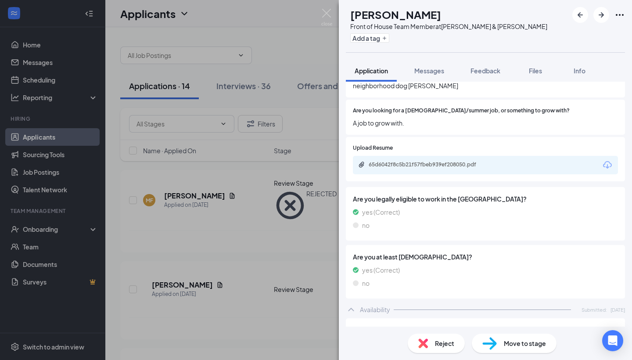
scroll to position [290, 0]
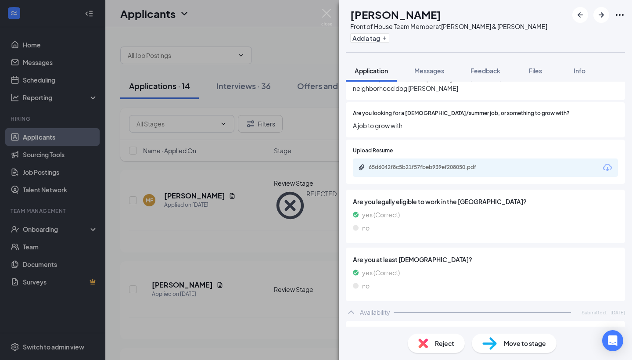
click at [605, 162] on icon "Download" at bounding box center [607, 167] width 11 height 11
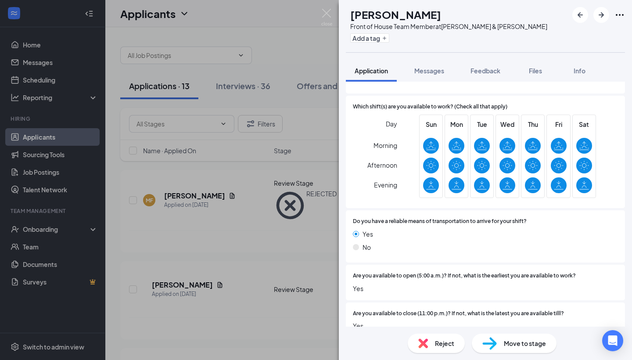
scroll to position [620, 0]
click at [423, 346] on img at bounding box center [423, 343] width 10 height 10
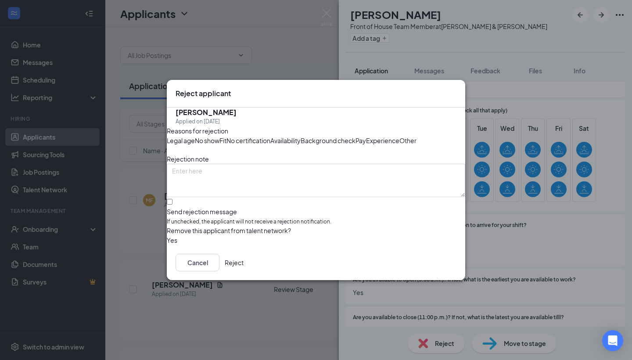
click at [243, 271] on button "Reject" at bounding box center [234, 263] width 19 height 18
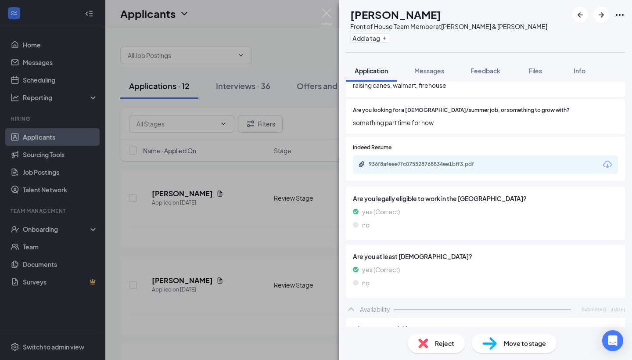
scroll to position [262, 0]
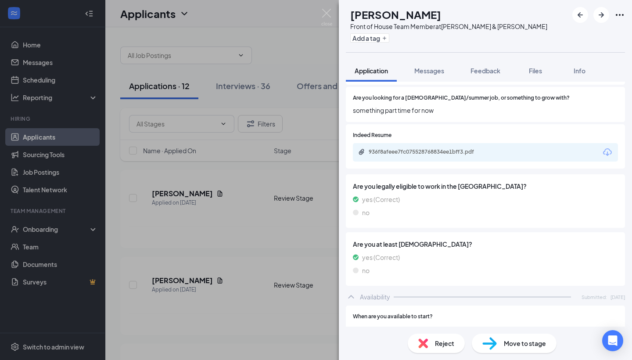
click at [605, 148] on icon "Download" at bounding box center [607, 151] width 9 height 7
click at [429, 339] on div "Reject" at bounding box center [436, 342] width 57 height 19
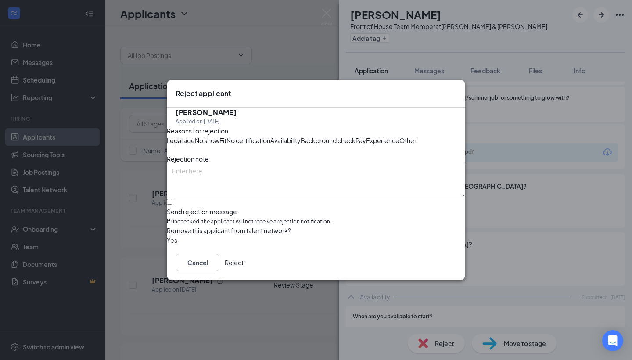
click at [243, 271] on button "Reject" at bounding box center [234, 263] width 19 height 18
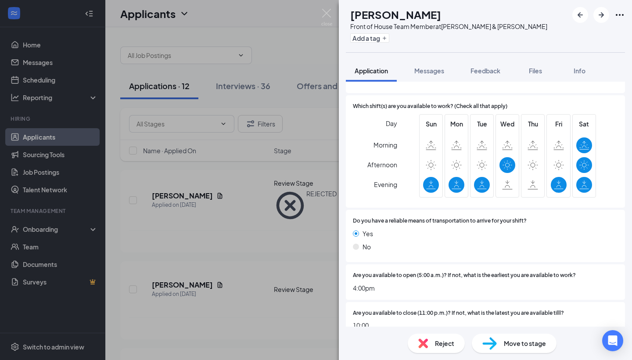
scroll to position [596, 0]
click at [425, 340] on img at bounding box center [423, 343] width 10 height 10
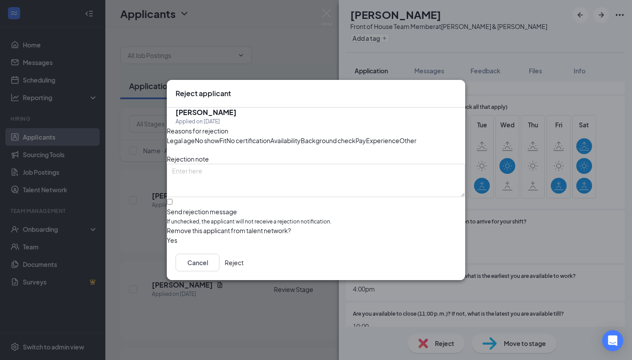
click at [243, 271] on button "Reject" at bounding box center [234, 263] width 19 height 18
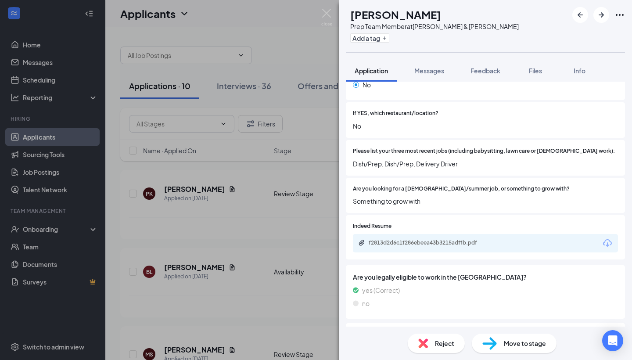
scroll to position [159, 0]
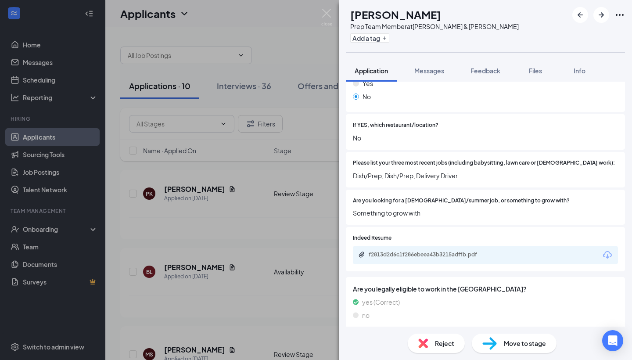
click at [604, 250] on icon "Download" at bounding box center [607, 255] width 11 height 11
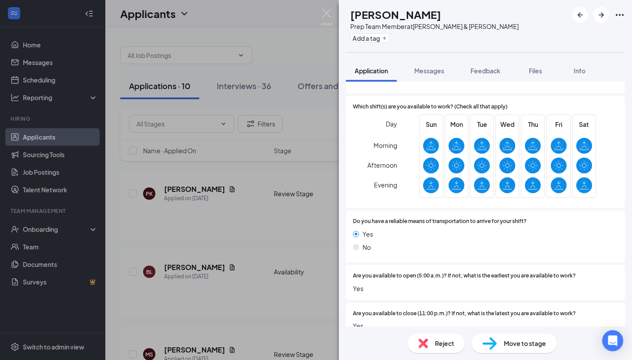
scroll to position [576, 0]
click at [426, 341] on img at bounding box center [423, 343] width 10 height 10
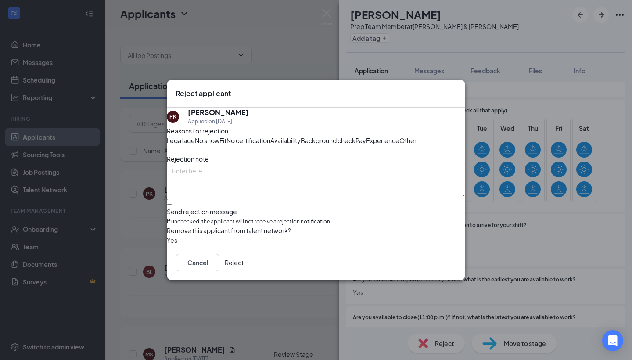
click at [243, 271] on button "Reject" at bounding box center [234, 263] width 19 height 18
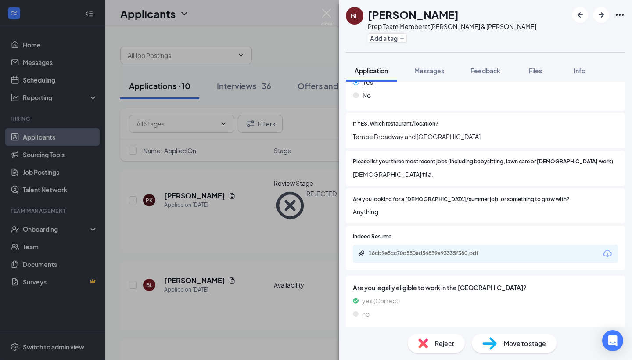
scroll to position [169, 0]
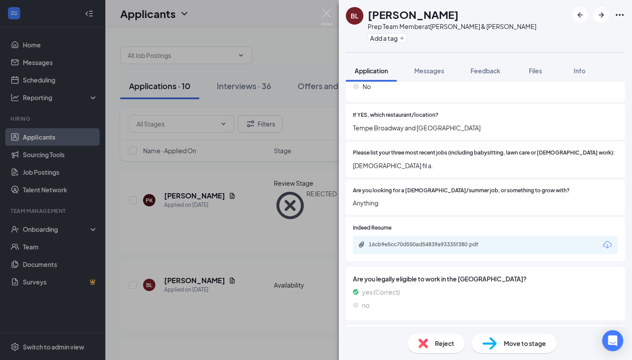
click at [600, 236] on div "16cb9e5cc70d550ad54839a93335f380.pdf" at bounding box center [485, 245] width 265 height 18
click at [605, 240] on icon "Download" at bounding box center [607, 245] width 11 height 11
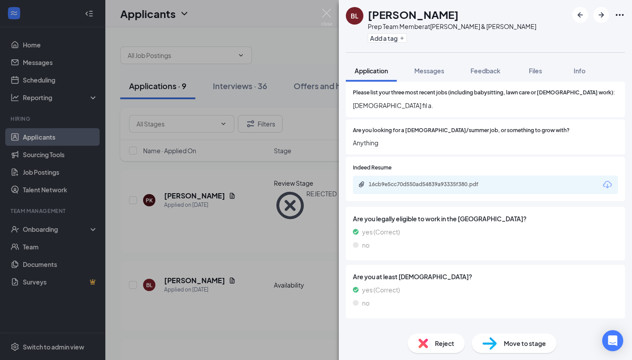
click at [421, 343] on img at bounding box center [423, 343] width 10 height 10
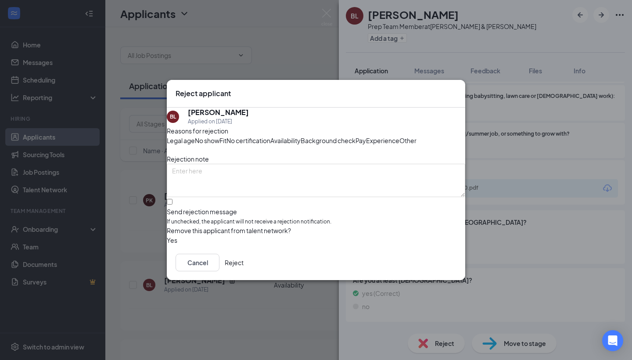
click at [243, 271] on button "Reject" at bounding box center [234, 263] width 19 height 18
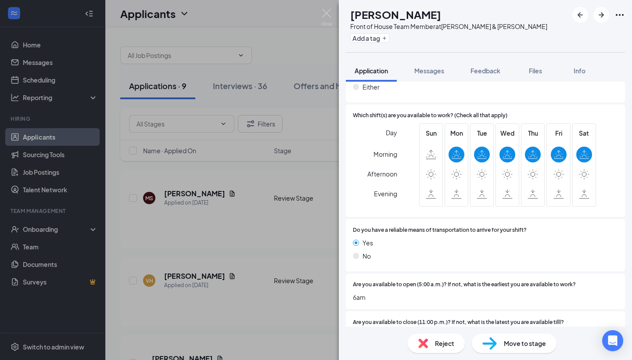
scroll to position [576, 0]
click at [426, 341] on img at bounding box center [423, 343] width 10 height 10
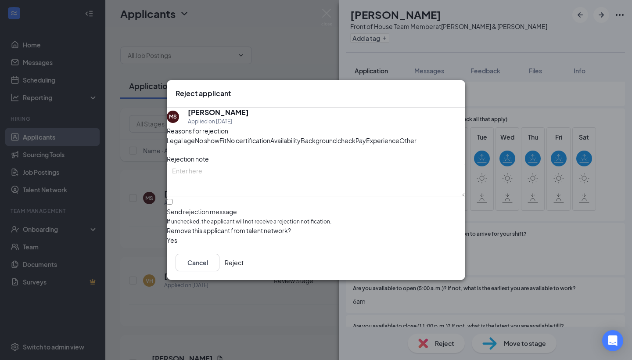
click at [243, 271] on button "Reject" at bounding box center [234, 263] width 19 height 18
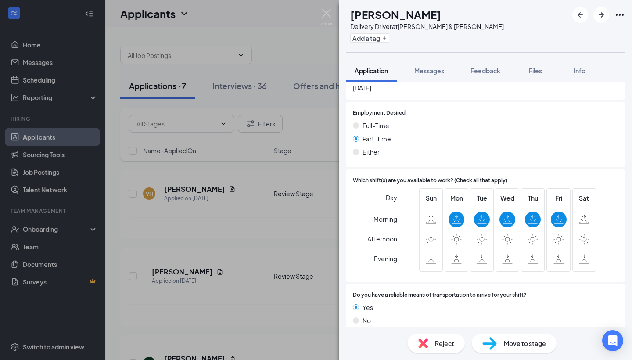
scroll to position [680, 0]
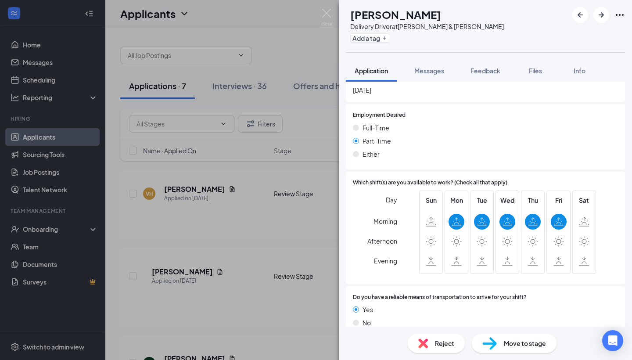
click at [426, 347] on img at bounding box center [423, 343] width 10 height 10
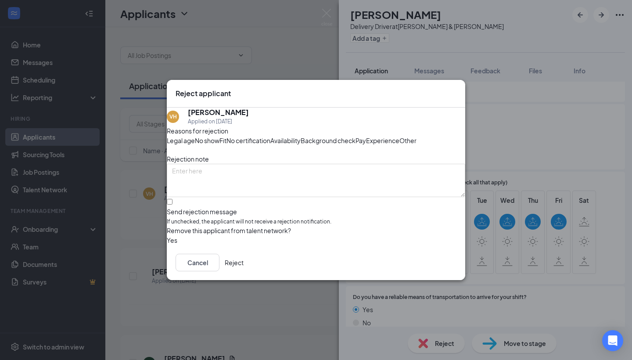
click at [243, 271] on button "Reject" at bounding box center [234, 263] width 19 height 18
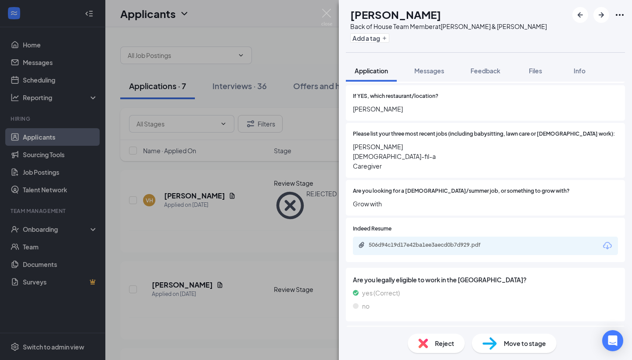
scroll to position [207, 0]
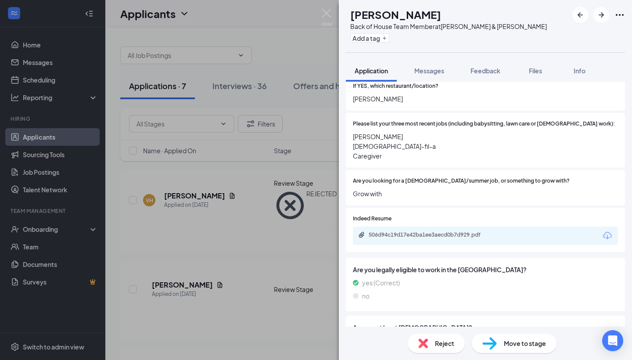
click at [608, 232] on icon "Download" at bounding box center [607, 235] width 9 height 7
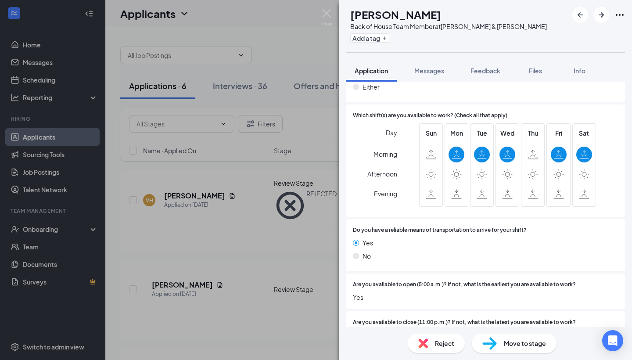
scroll to position [596, 0]
click at [423, 348] on div "Reject" at bounding box center [436, 342] width 57 height 19
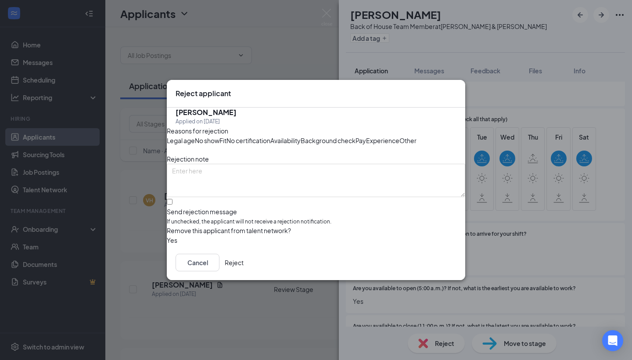
click at [243, 271] on button "Reject" at bounding box center [234, 263] width 19 height 18
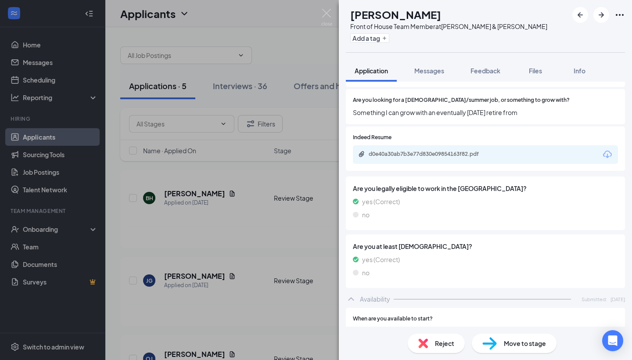
scroll to position [271, 0]
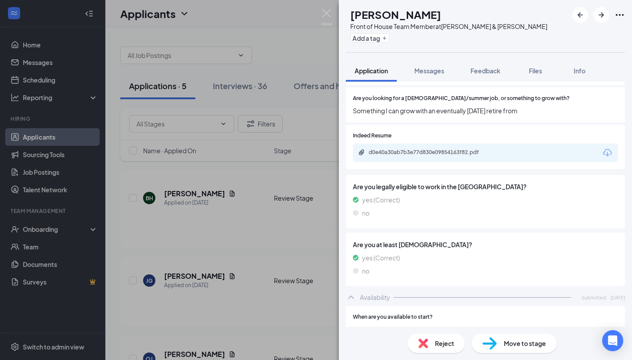
click at [605, 147] on icon "Download" at bounding box center [607, 152] width 11 height 11
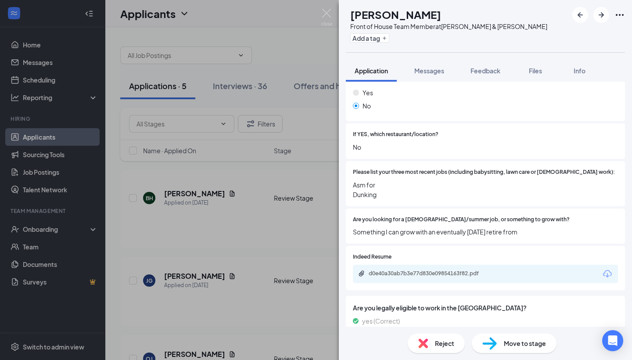
scroll to position [145, 0]
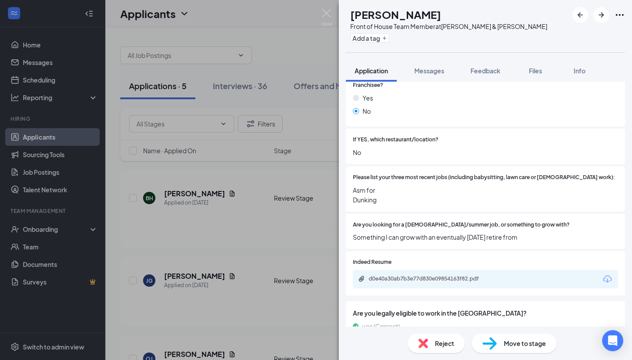
click at [608, 274] on icon "Download" at bounding box center [607, 279] width 11 height 11
click at [424, 346] on img at bounding box center [423, 343] width 10 height 10
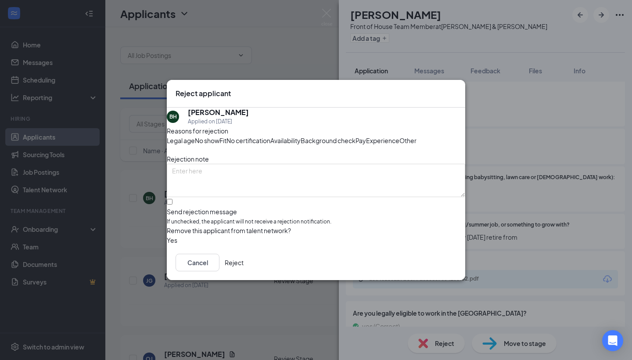
click at [243, 271] on button "Reject" at bounding box center [234, 263] width 19 height 18
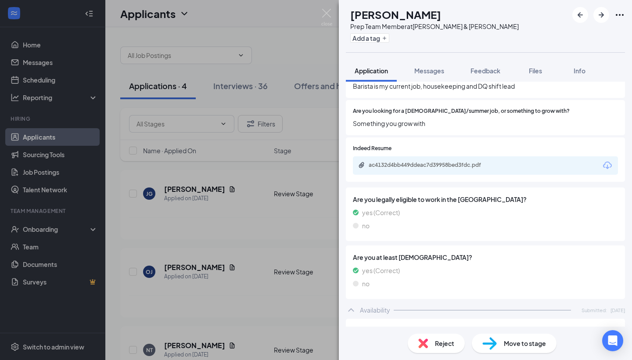
scroll to position [252, 0]
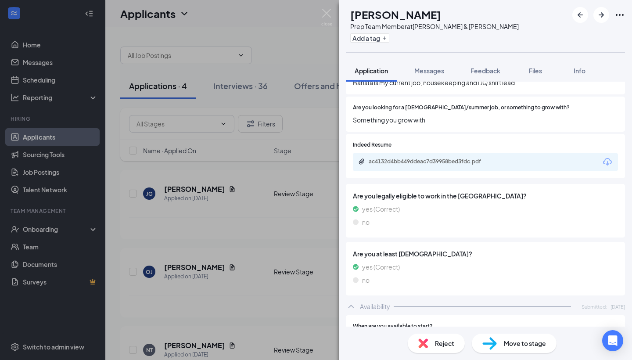
click at [605, 157] on icon "Download" at bounding box center [607, 162] width 11 height 11
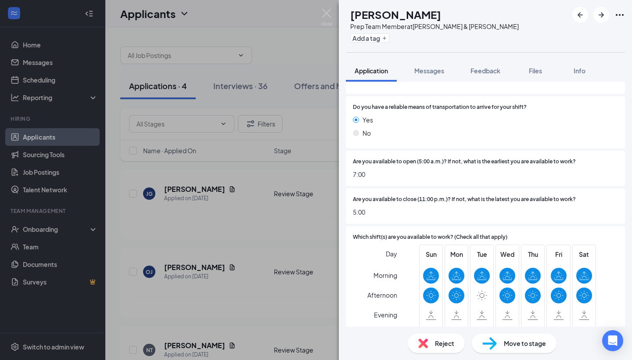
scroll to position [573, 0]
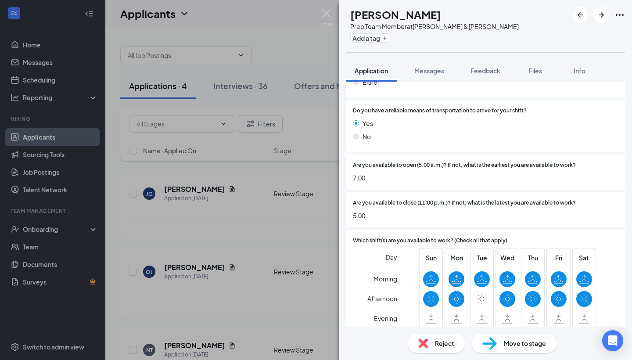
click at [418, 348] on div "Reject" at bounding box center [436, 342] width 57 height 19
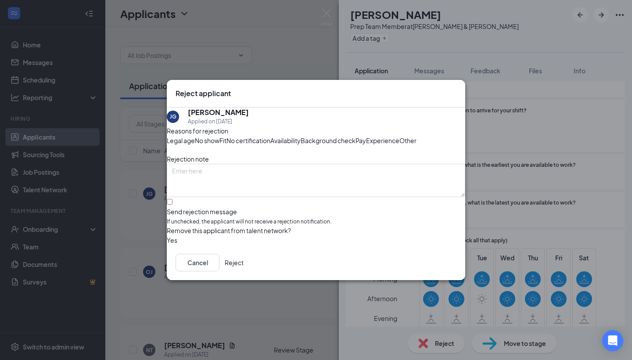
click at [243, 271] on button "Reject" at bounding box center [234, 263] width 19 height 18
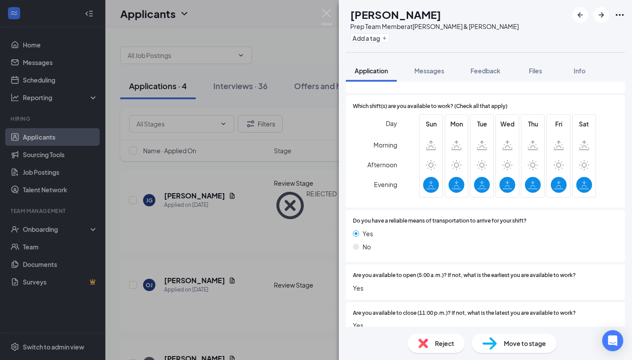
scroll to position [576, 0]
click at [422, 343] on img at bounding box center [423, 343] width 10 height 10
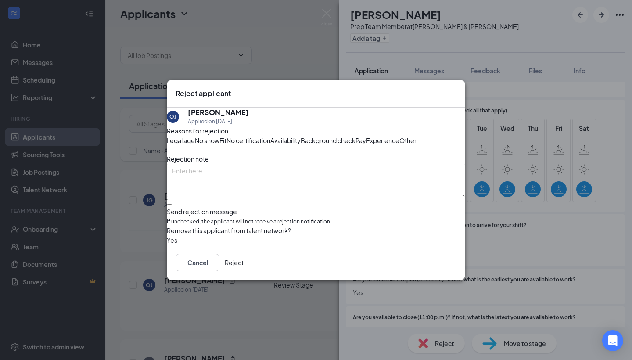
click at [243, 271] on button "Reject" at bounding box center [234, 263] width 19 height 18
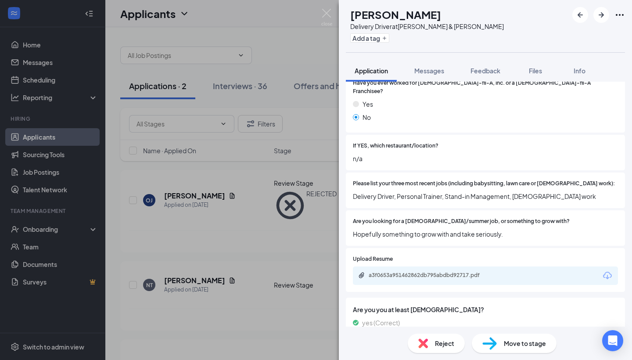
scroll to position [227, 0]
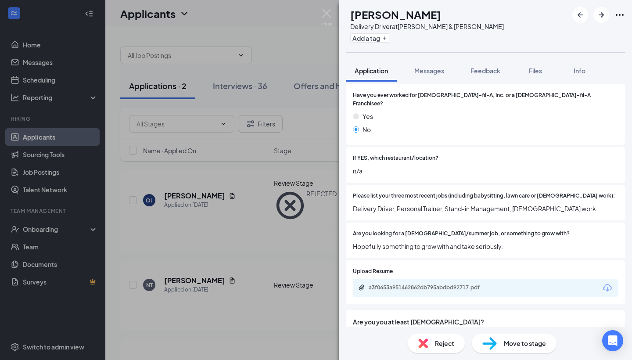
click at [608, 283] on icon "Download" at bounding box center [607, 288] width 11 height 11
click at [414, 340] on div "Reject" at bounding box center [436, 342] width 57 height 19
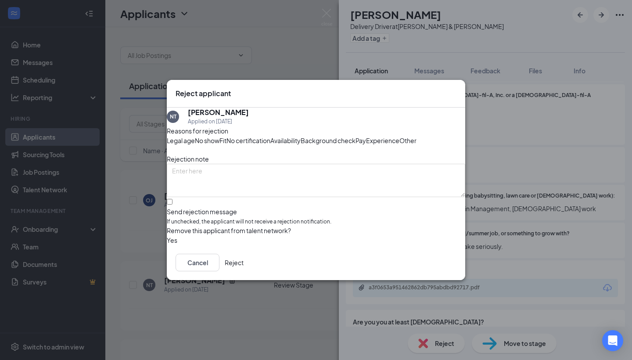
click at [243, 271] on button "Reject" at bounding box center [234, 263] width 19 height 18
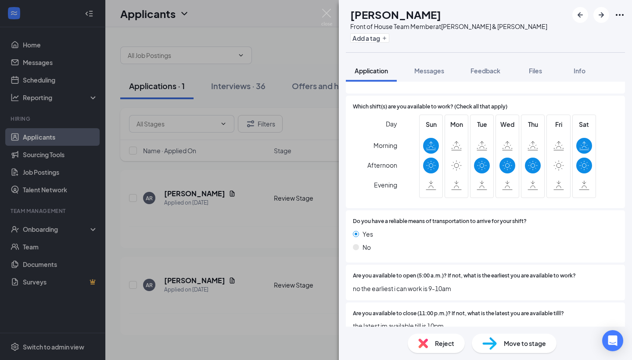
scroll to position [576, 0]
click at [420, 337] on div "Reject" at bounding box center [436, 342] width 57 height 19
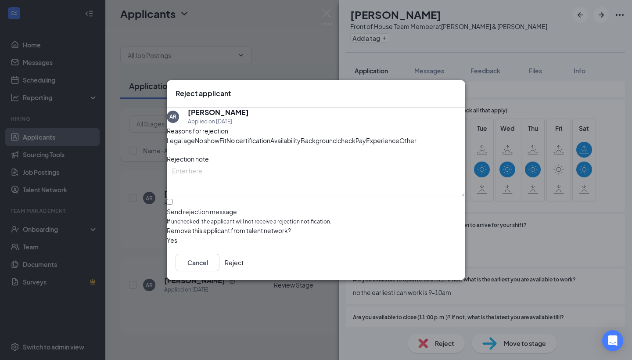
click at [243, 271] on button "Reject" at bounding box center [234, 263] width 19 height 18
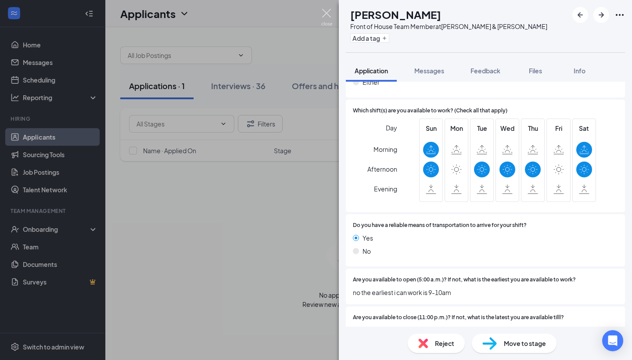
click at [329, 15] on img at bounding box center [326, 17] width 11 height 17
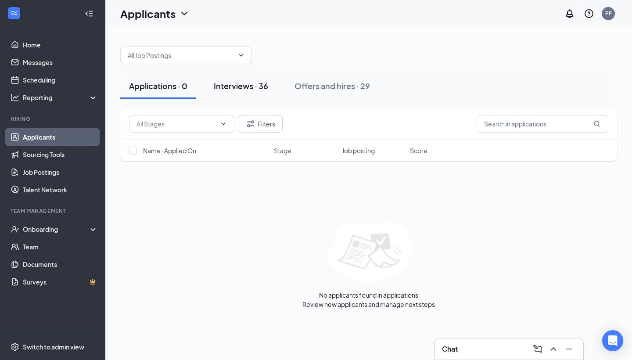
click at [242, 89] on div "Interviews · 36" at bounding box center [241, 85] width 54 height 11
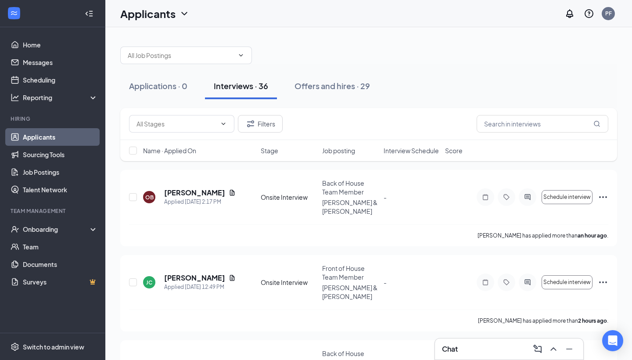
click at [414, 147] on span "Interview Schedule" at bounding box center [410, 150] width 55 height 9
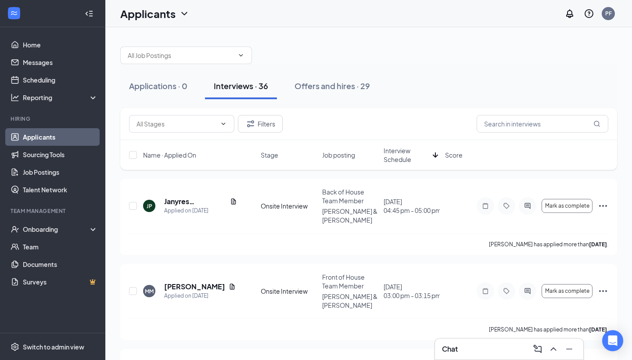
click at [414, 147] on span "Interview Schedule" at bounding box center [406, 155] width 46 height 18
click at [603, 205] on icon "Ellipses" at bounding box center [603, 206] width 8 height 2
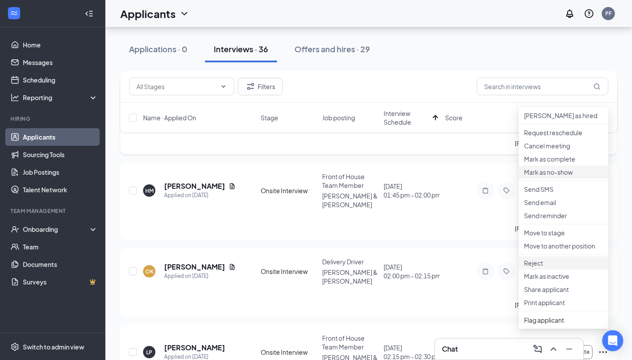
scroll to position [103, 0]
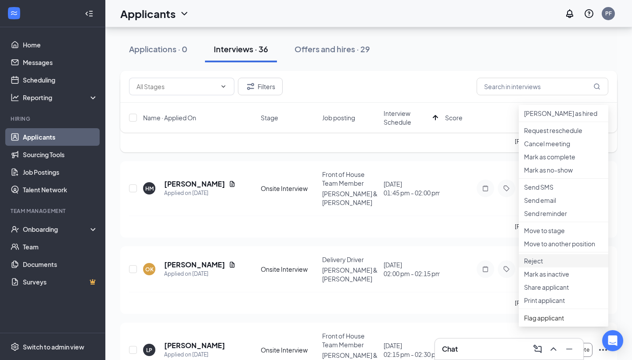
click at [547, 265] on p "Reject" at bounding box center [563, 260] width 79 height 9
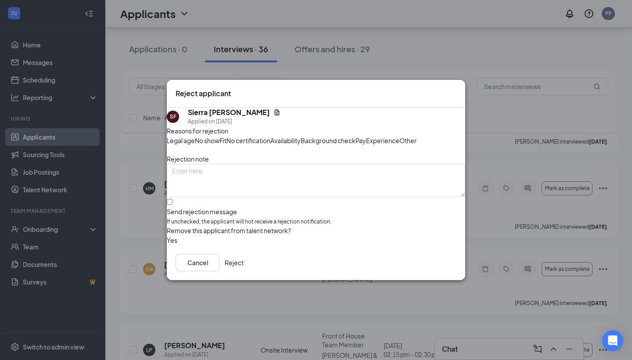
click at [243, 271] on button "Reject" at bounding box center [234, 263] width 19 height 18
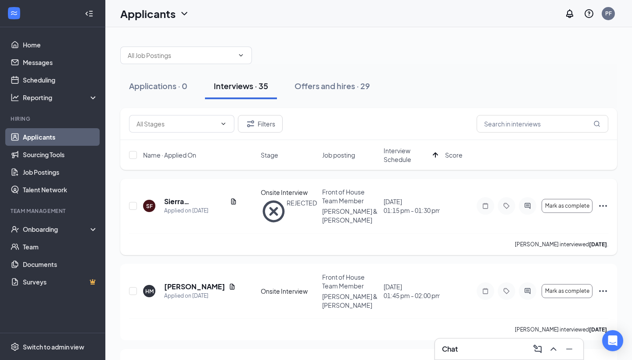
scroll to position [0, 0]
click at [601, 286] on icon "Ellipses" at bounding box center [603, 291] width 11 height 11
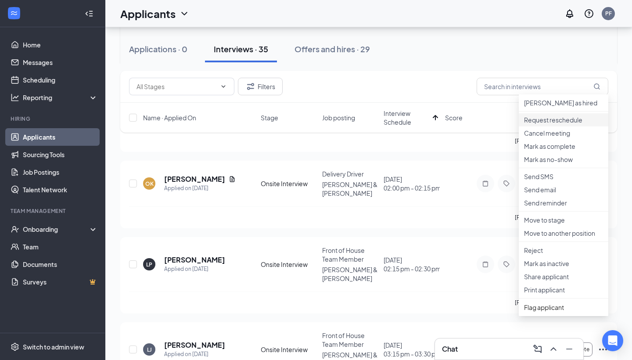
scroll to position [189, 0]
click at [547, 256] on li "Reject" at bounding box center [563, 249] width 89 height 13
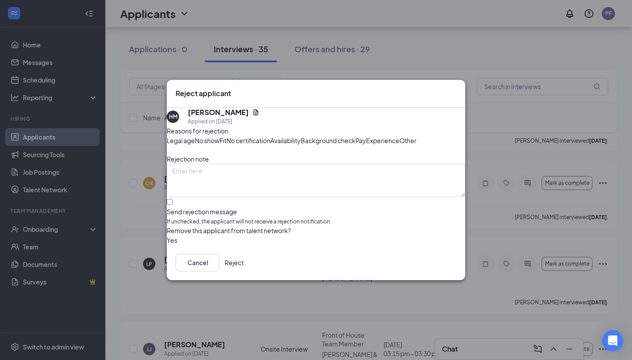
click at [243, 271] on button "Reject" at bounding box center [234, 263] width 19 height 18
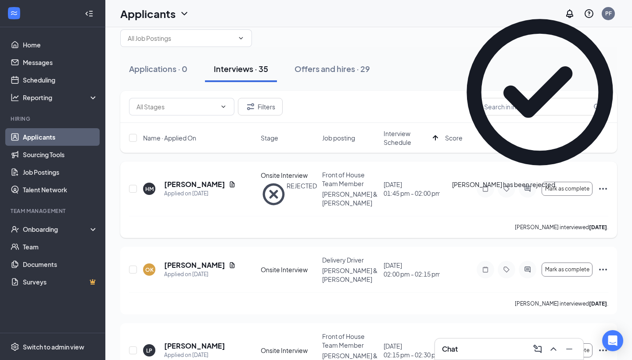
scroll to position [48, 0]
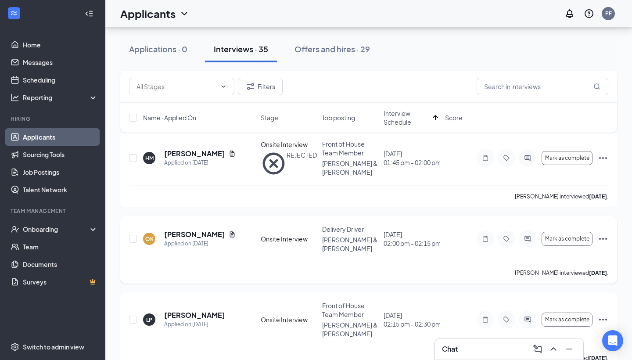
click at [603, 233] on icon "Ellipses" at bounding box center [603, 238] width 11 height 11
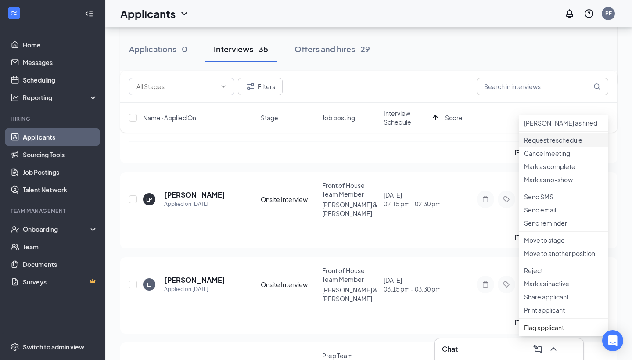
scroll to position [200, 0]
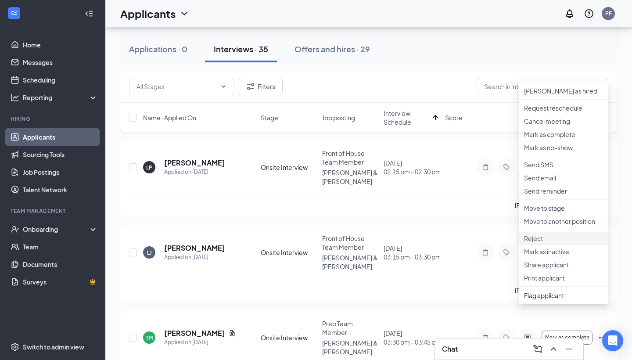
click at [542, 243] on p "Reject" at bounding box center [563, 238] width 79 height 9
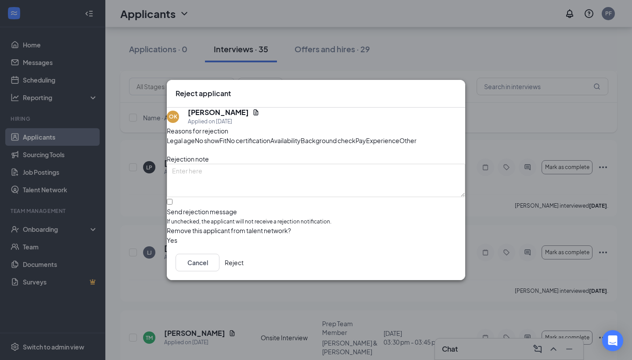
click at [243, 271] on button "Reject" at bounding box center [234, 263] width 19 height 18
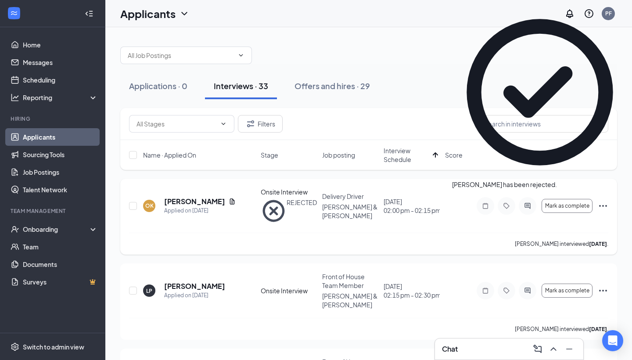
scroll to position [18, 0]
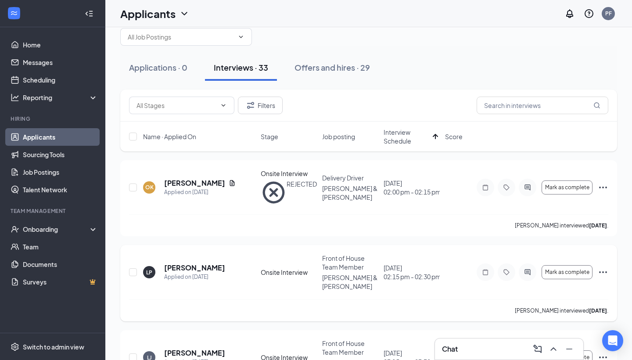
click at [603, 267] on icon "Ellipses" at bounding box center [603, 272] width 11 height 11
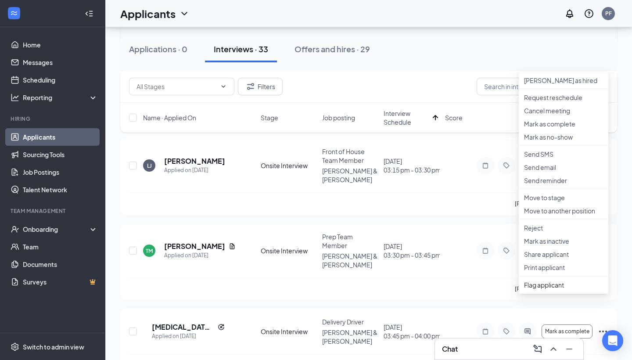
scroll to position [215, 0]
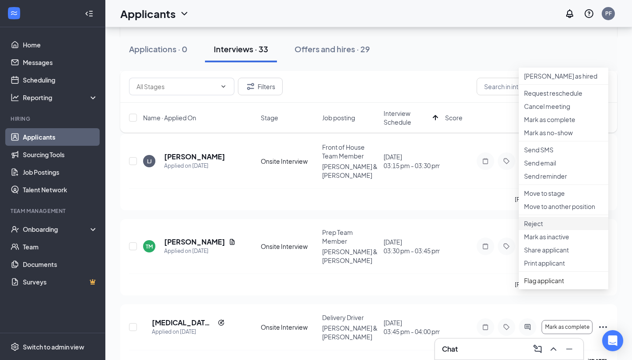
click at [549, 228] on p "Reject" at bounding box center [563, 223] width 79 height 9
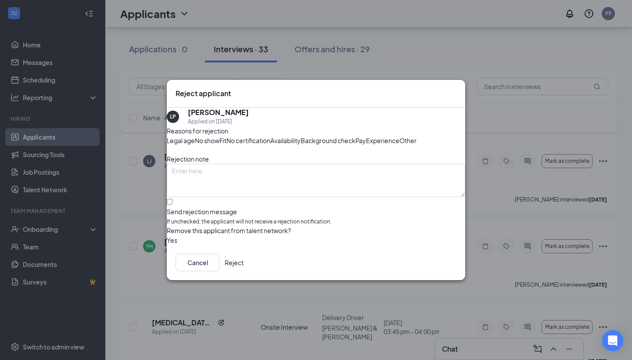
click at [243, 271] on button "Reject" at bounding box center [234, 263] width 19 height 18
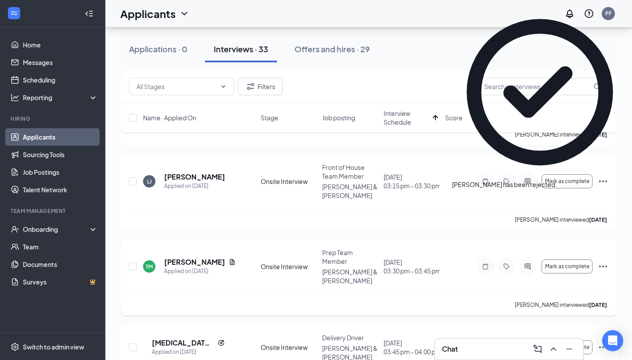
scroll to position [111, 0]
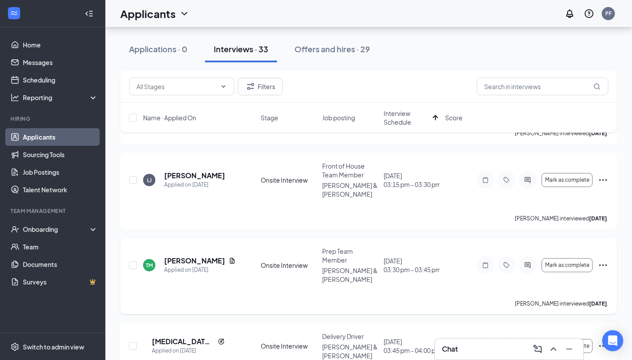
click at [600, 260] on icon "Ellipses" at bounding box center [603, 265] width 11 height 11
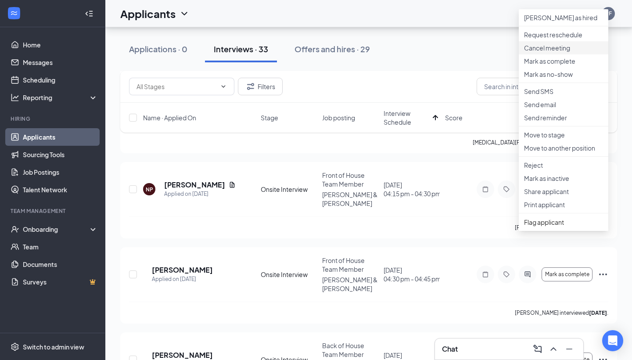
scroll to position [345, 0]
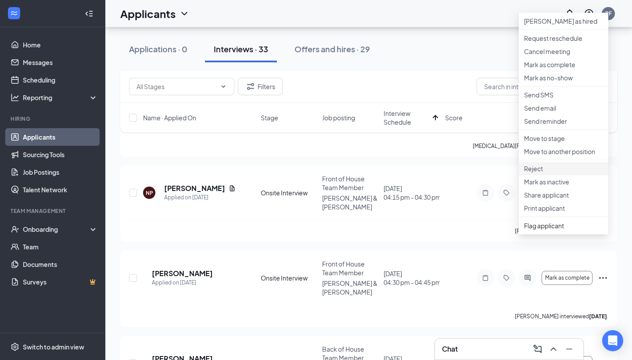
click at [537, 173] on p "Reject" at bounding box center [563, 168] width 79 height 9
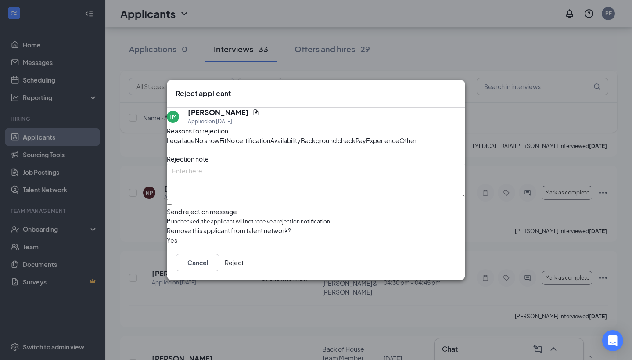
click at [243, 271] on button "Reject" at bounding box center [234, 263] width 19 height 18
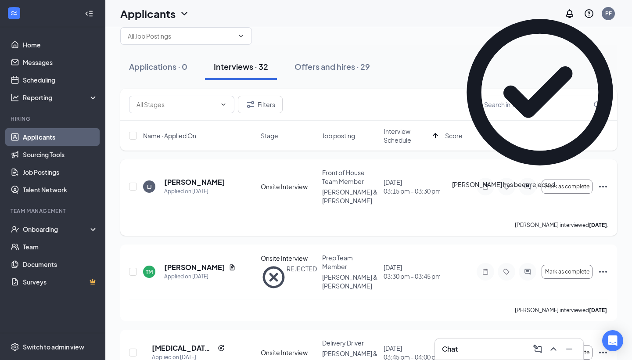
scroll to position [18, 0]
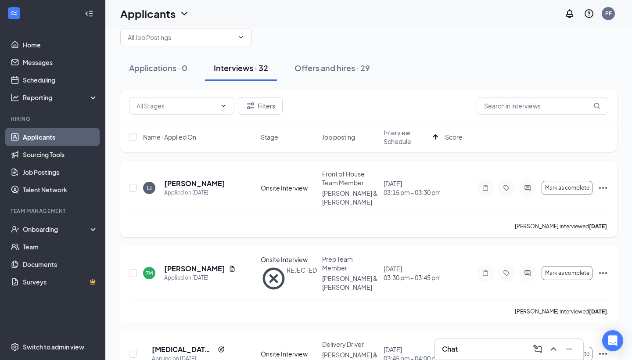
click at [598, 183] on icon "Ellipses" at bounding box center [603, 187] width 11 height 11
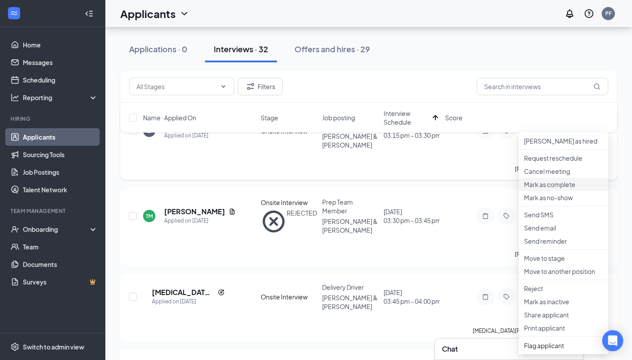
scroll to position [111, 0]
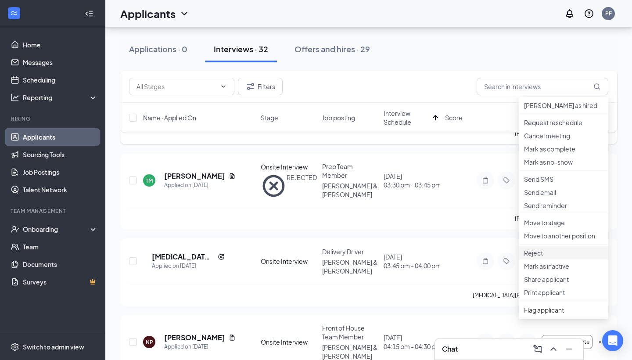
click at [540, 257] on p "Reject" at bounding box center [563, 252] width 79 height 9
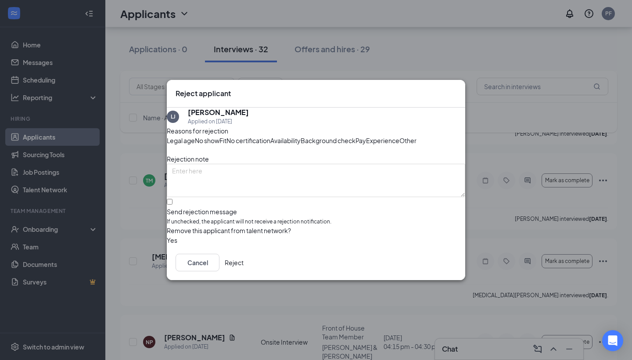
click at [243, 271] on button "Reject" at bounding box center [234, 263] width 19 height 18
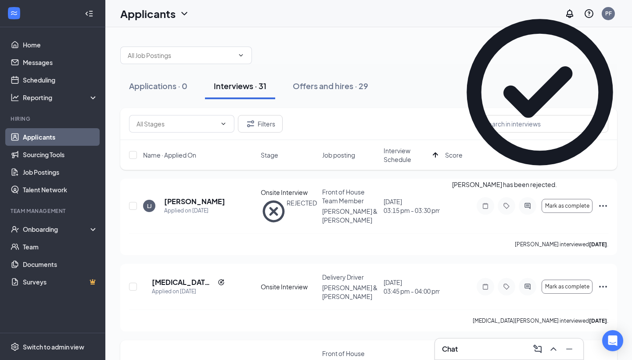
scroll to position [0, 0]
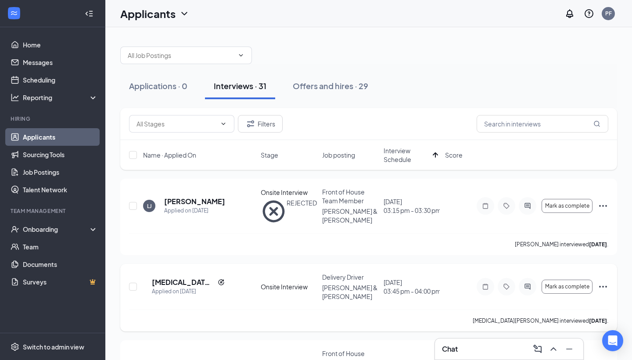
click at [602, 281] on icon "Ellipses" at bounding box center [603, 286] width 11 height 11
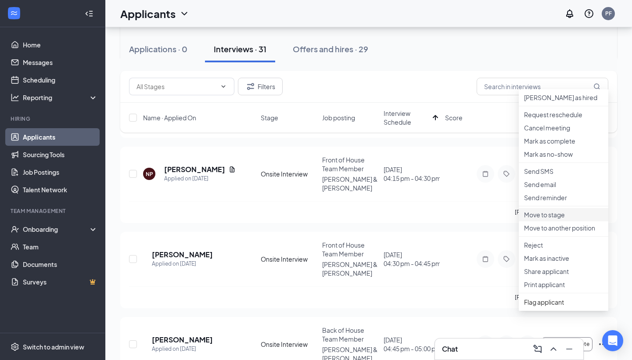
scroll to position [196, 0]
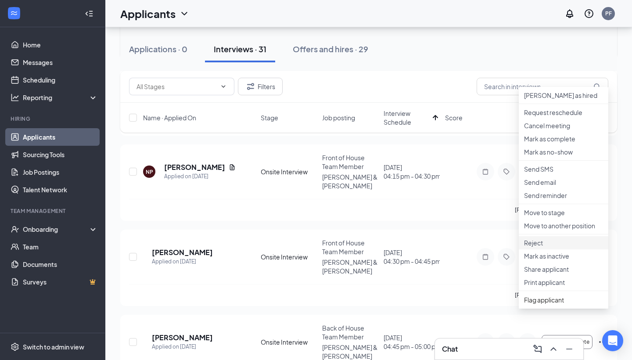
click at [546, 247] on p "Reject" at bounding box center [563, 242] width 79 height 9
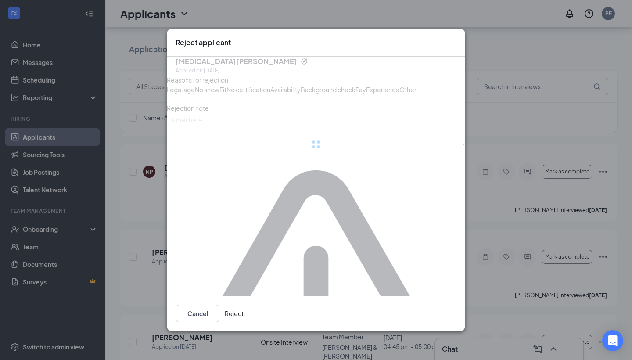
click at [243, 304] on button "Reject" at bounding box center [234, 313] width 19 height 18
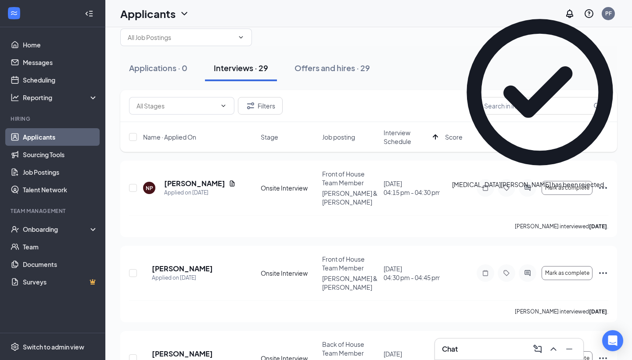
scroll to position [19, 0]
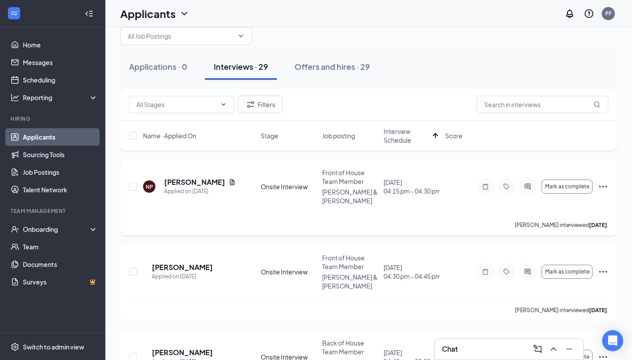
click at [602, 186] on icon "Ellipses" at bounding box center [603, 187] width 8 height 2
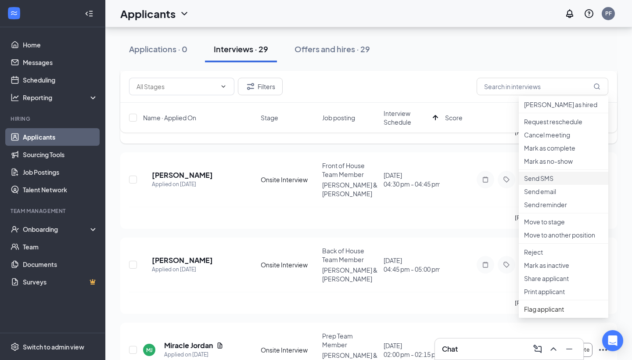
scroll to position [113, 0]
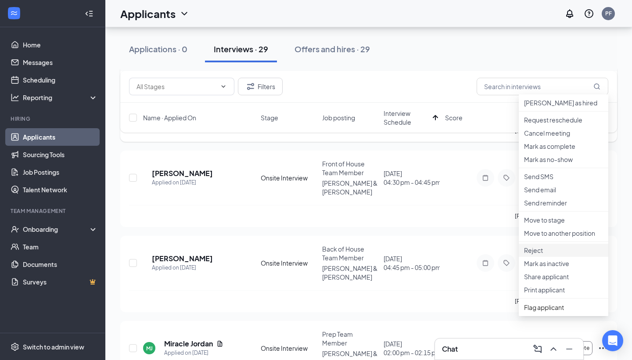
click at [540, 254] on p "Reject" at bounding box center [563, 250] width 79 height 9
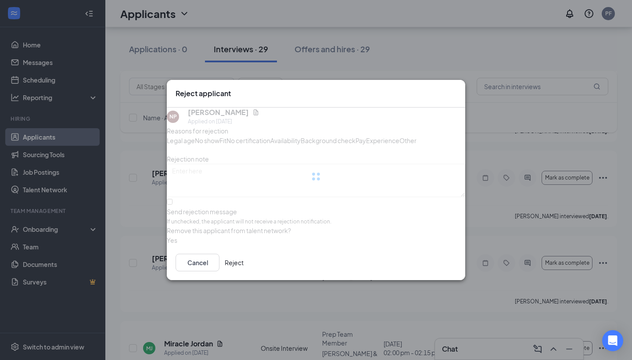
click at [243, 271] on button "Reject" at bounding box center [234, 263] width 19 height 18
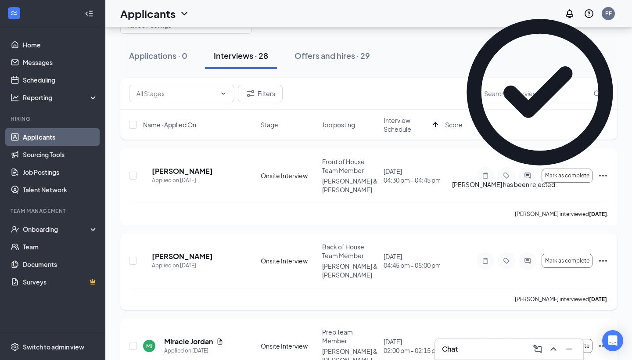
scroll to position [32, 0]
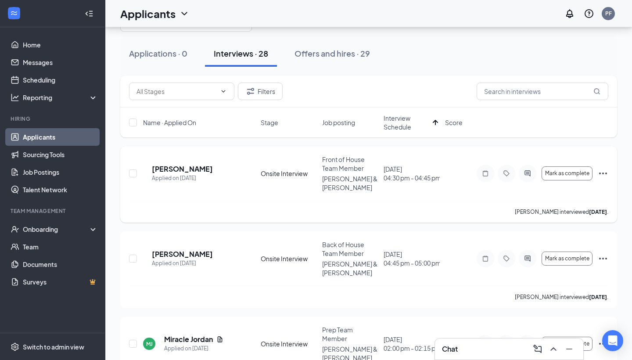
click at [604, 168] on icon "Ellipses" at bounding box center [603, 173] width 11 height 11
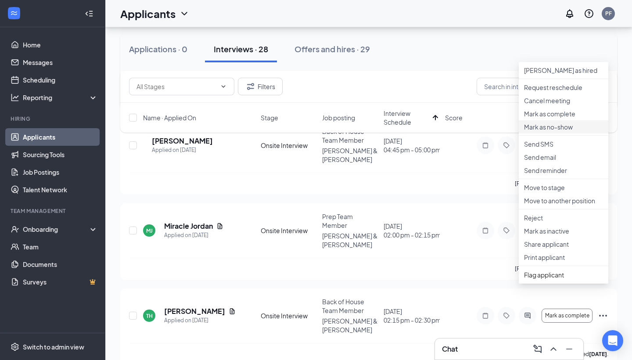
scroll to position [164, 0]
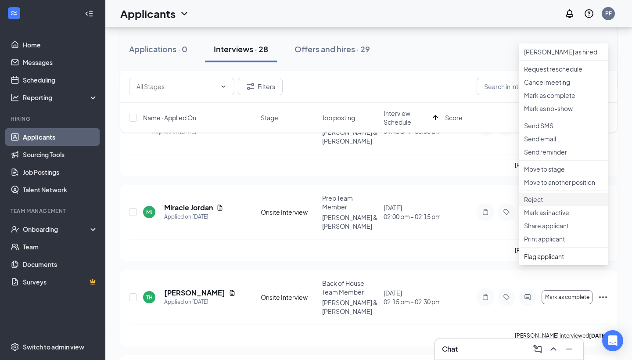
click at [544, 204] on p "Reject" at bounding box center [563, 199] width 79 height 9
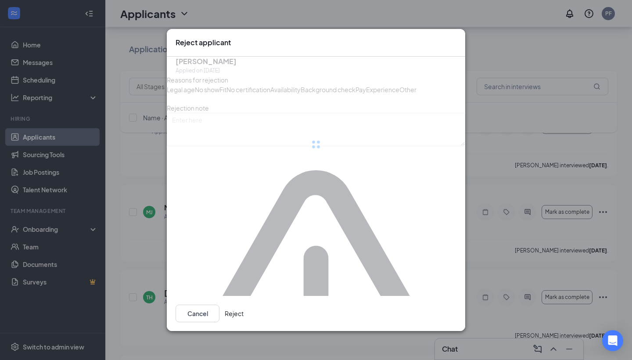
click at [243, 308] on button "Reject" at bounding box center [234, 313] width 19 height 18
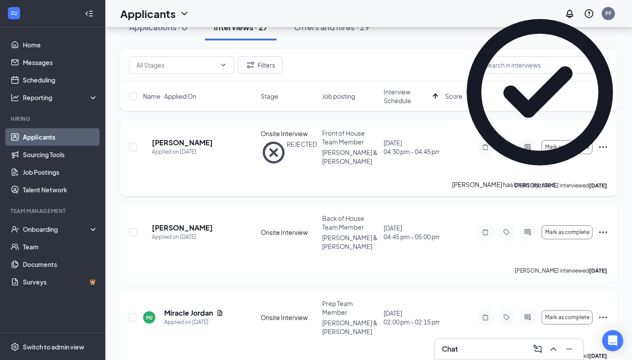
scroll to position [0, 0]
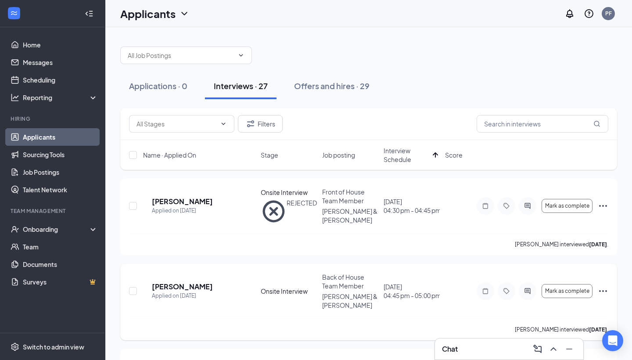
click at [603, 290] on icon "Ellipses" at bounding box center [603, 291] width 8 height 2
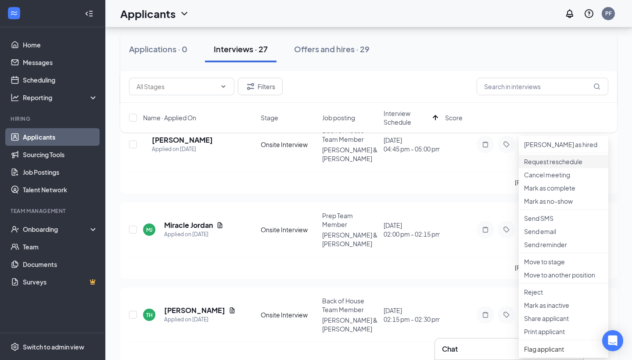
scroll to position [159, 0]
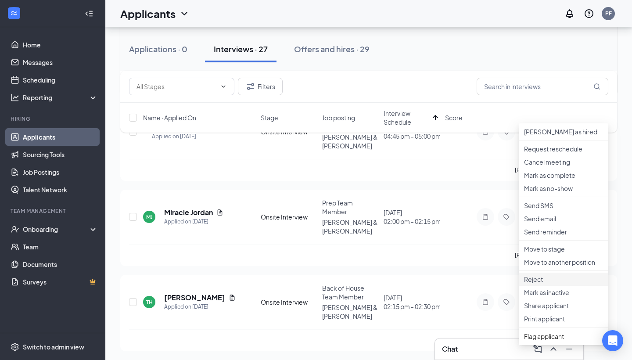
click at [546, 283] on p "Reject" at bounding box center [563, 279] width 79 height 9
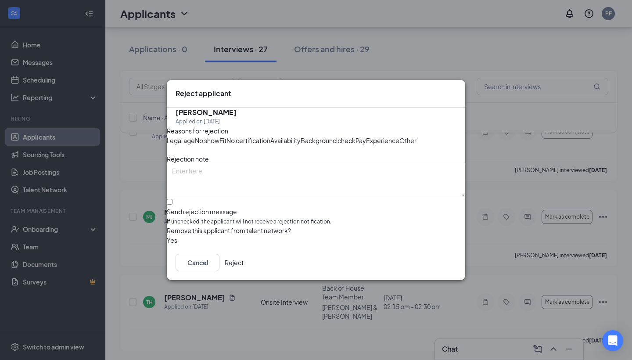
click at [243, 271] on button "Reject" at bounding box center [234, 263] width 19 height 18
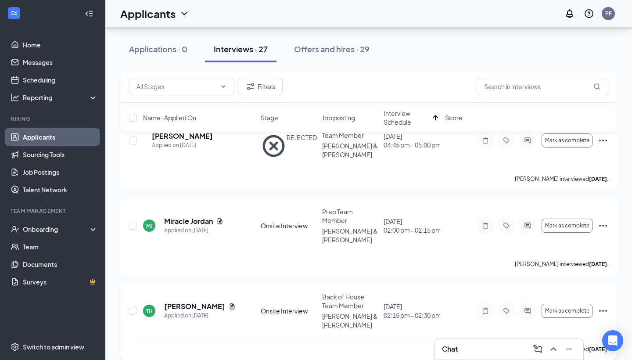
scroll to position [68, 0]
